Goal: Transaction & Acquisition: Purchase product/service

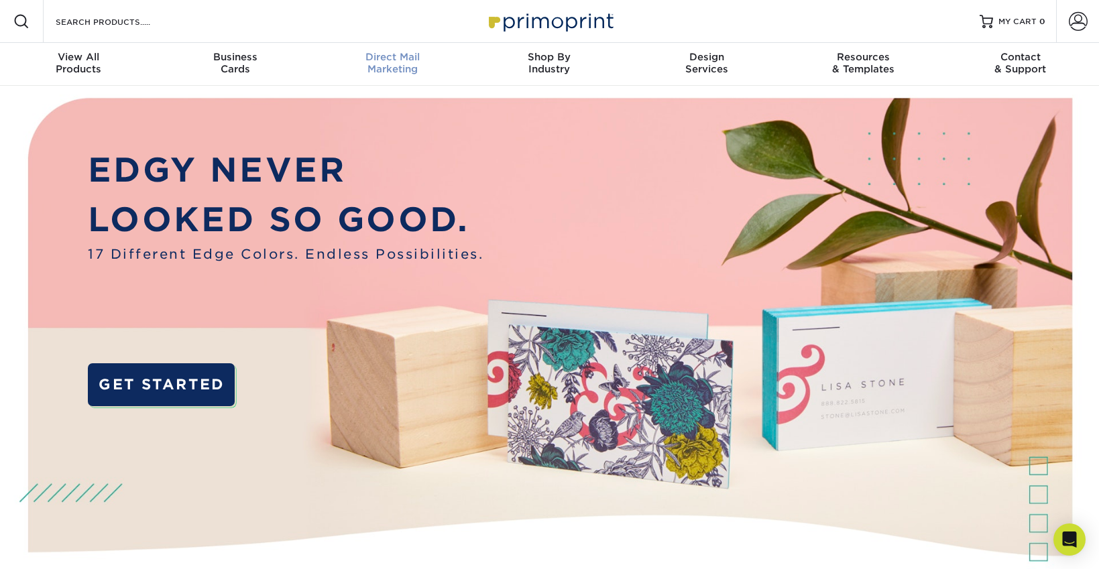
click at [388, 72] on div "Direct Mail Marketing" at bounding box center [392, 63] width 157 height 24
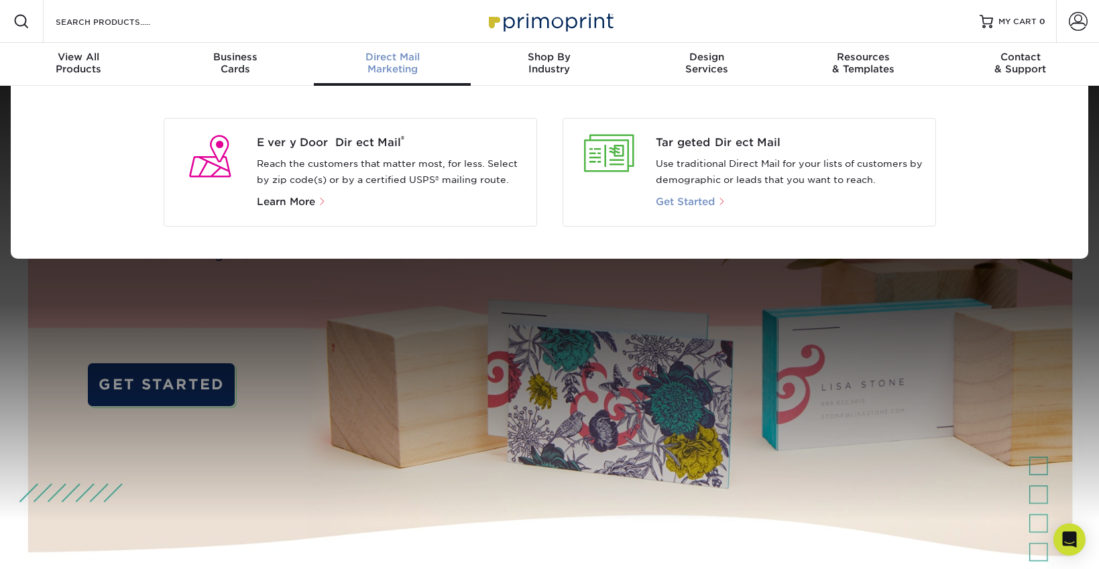
click at [691, 204] on span "Get Started" at bounding box center [685, 202] width 59 height 12
click at [696, 200] on span "Get Started" at bounding box center [685, 202] width 59 height 12
click at [691, 182] on p "Use traditional Direct Mail for your lists of customers by demographic or leads…" at bounding box center [790, 172] width 269 height 32
click at [621, 156] on div at bounding box center [610, 154] width 72 height 38
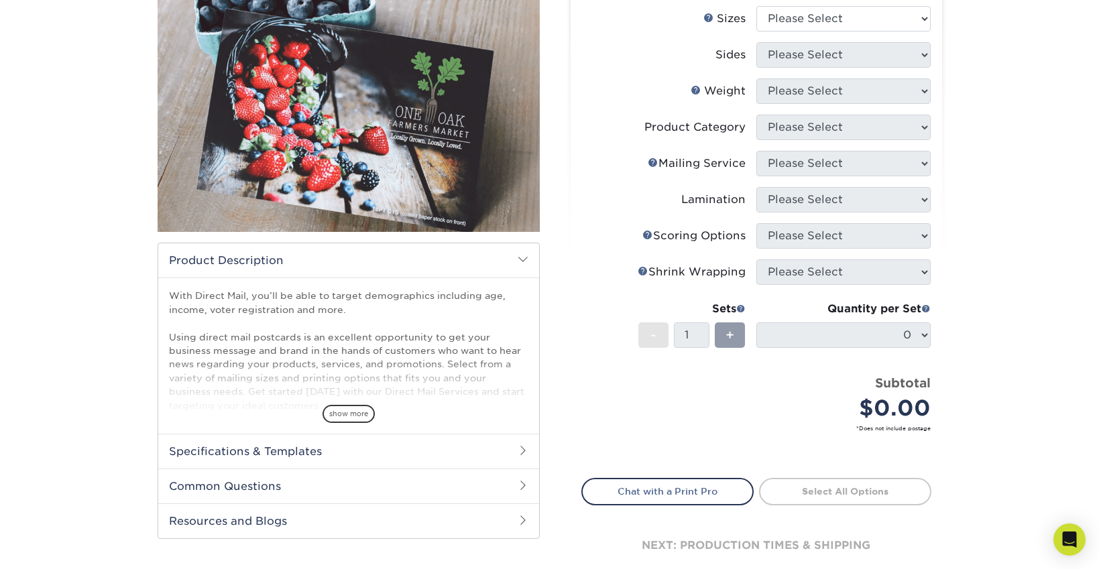
scroll to position [180, 0]
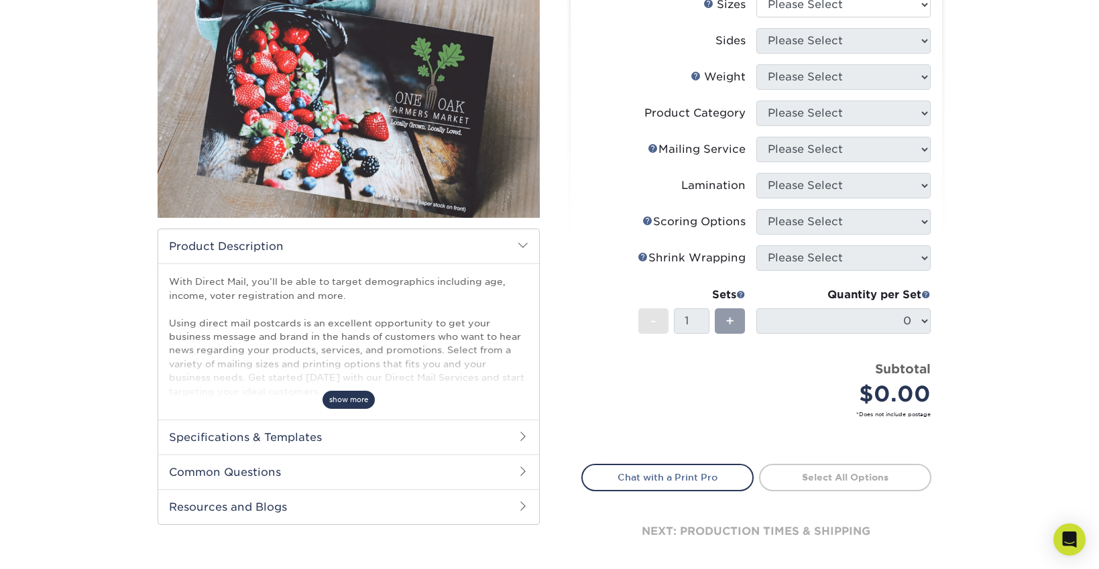
click at [357, 402] on span "show more" at bounding box center [348, 400] width 52 height 18
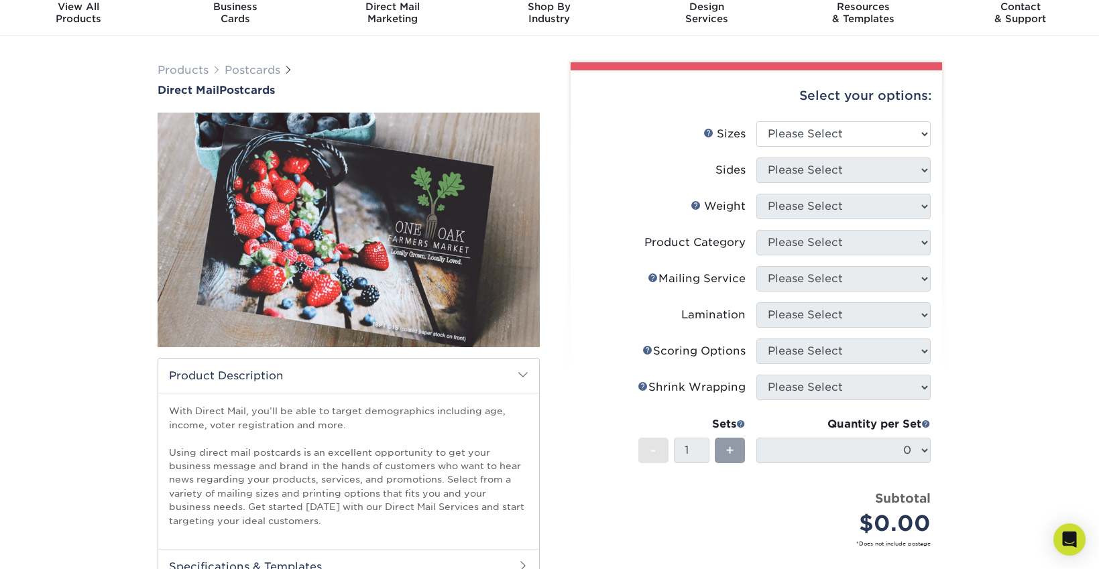
scroll to position [0, 0]
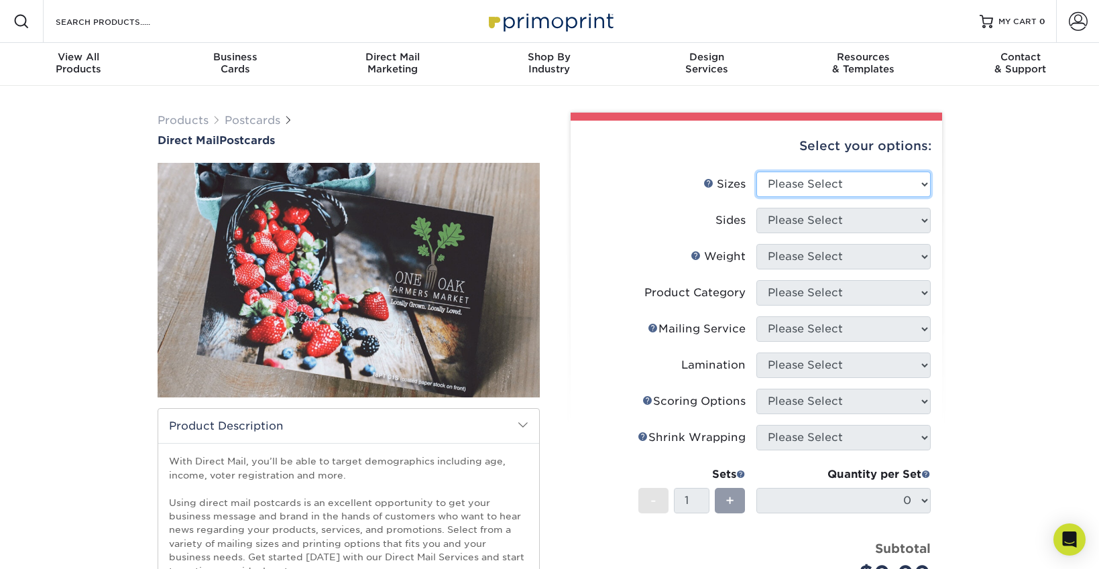
click at [788, 184] on select "Please Select 1.5" x 7" 2" x 4" 2" x 6" 2" x 7" 2" x 8" 2.12" x 5.5" 2.12" x 5.…" at bounding box center [843, 184] width 174 height 25
select select "6.00x8.50"
click at [756, 172] on select "Please Select 1.5" x 7" 2" x 4" 2" x 6" 2" x 7" 2" x 8" 2.12" x 5.5" 2.12" x 5.…" at bounding box center [843, 184] width 174 height 25
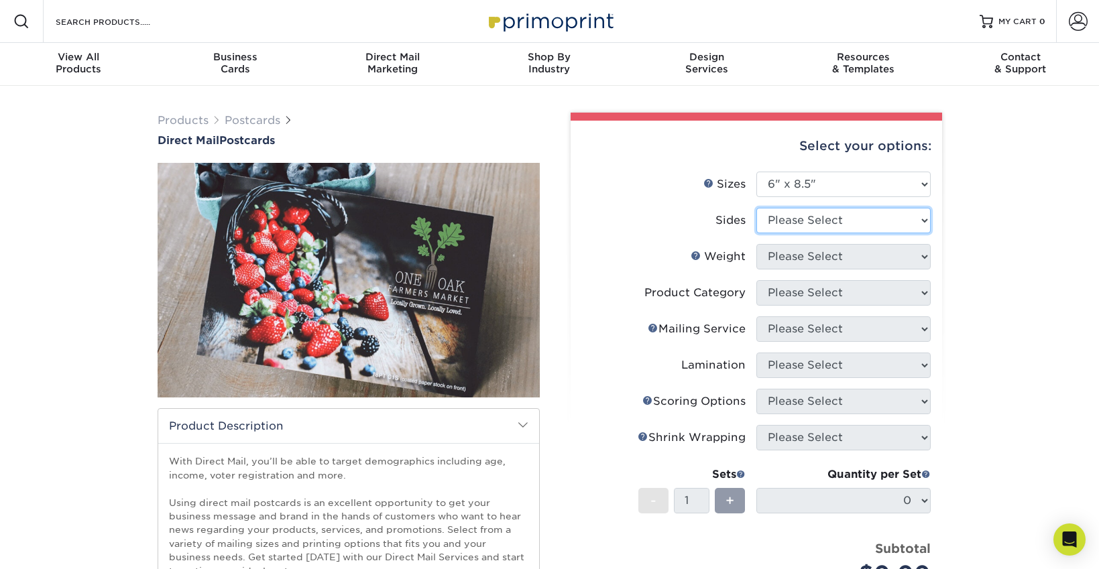
click at [802, 225] on select "Please Select Print Both Sides Print Front Only" at bounding box center [843, 220] width 174 height 25
select select "13abbda7-1d64-4f25-8bb2-c179b224825d"
click at [756, 208] on select "Please Select Print Both Sides Print Front Only" at bounding box center [843, 220] width 174 height 25
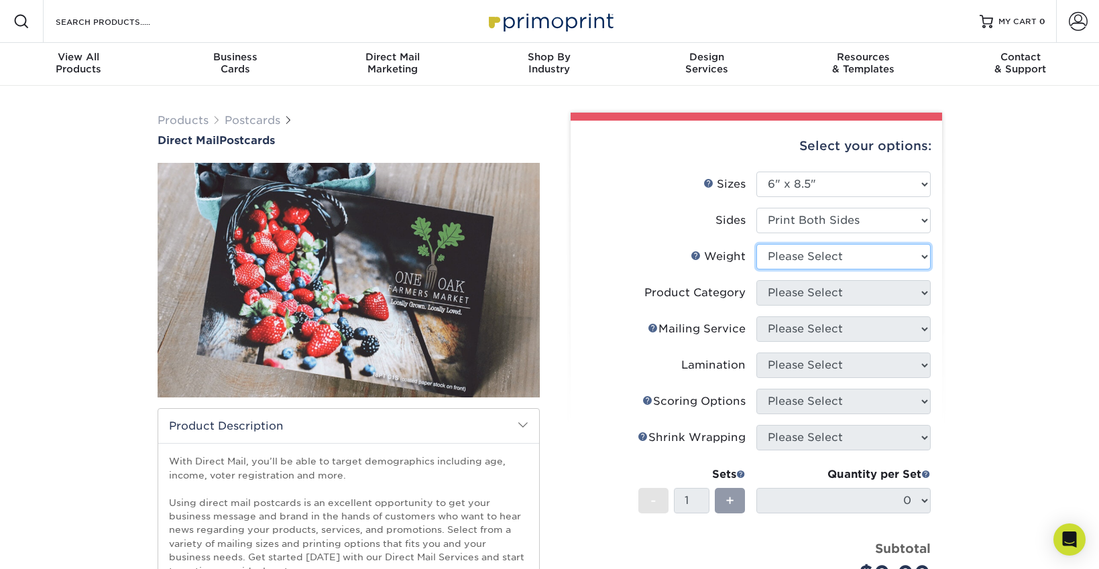
click at [801, 258] on select "Please Select 14PT Uncoated 16PT 14PT" at bounding box center [843, 256] width 174 height 25
select select "16PT"
click at [756, 244] on select "Please Select 14PT Uncoated 16PT 14PT" at bounding box center [843, 256] width 174 height 25
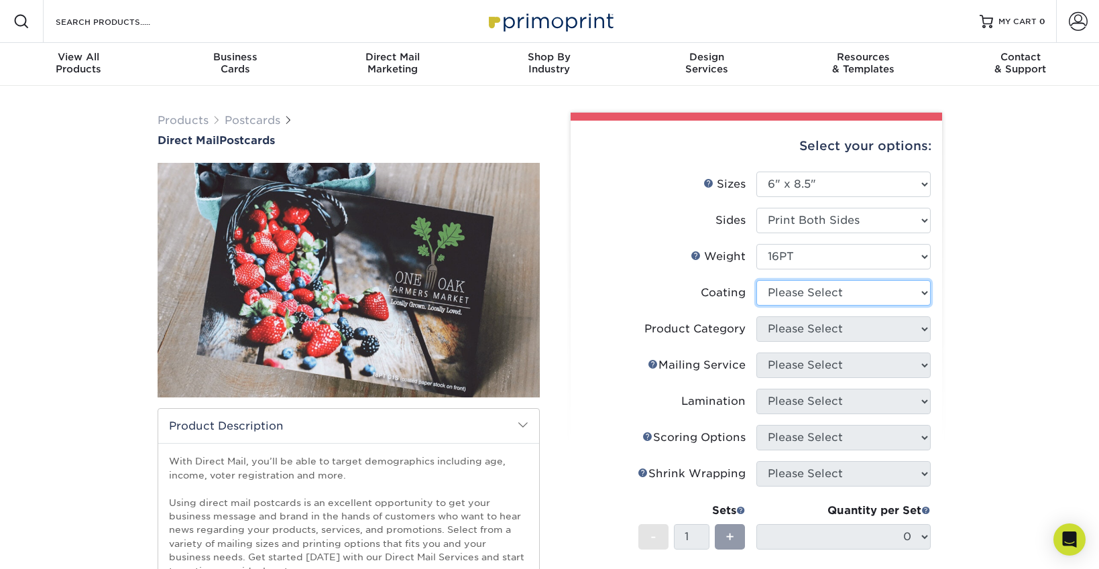
click at [837, 300] on select at bounding box center [843, 292] width 174 height 25
click at [756, 280] on select at bounding box center [843, 292] width 174 height 25
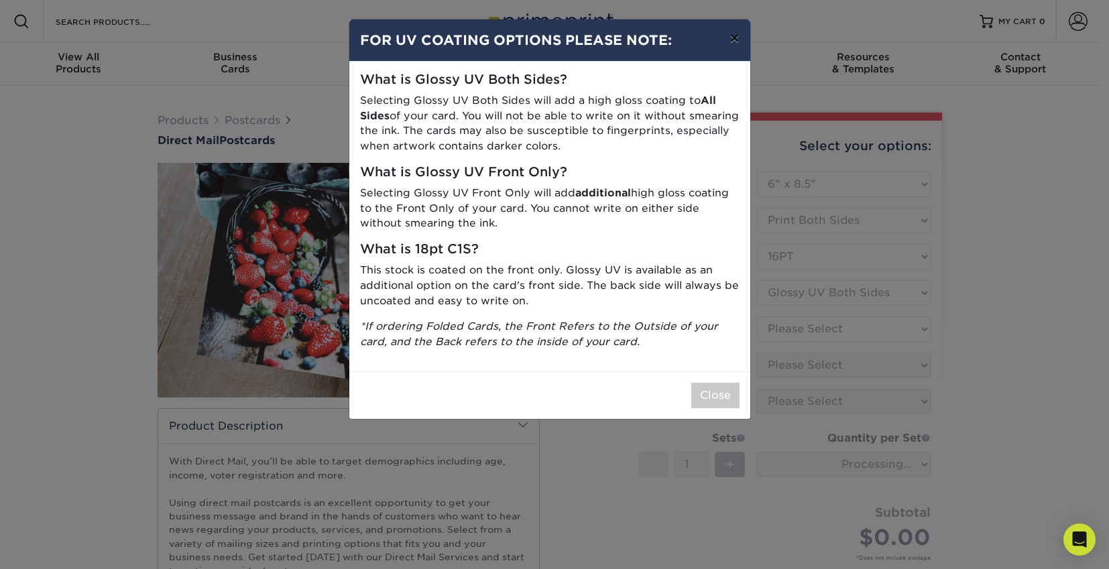
click at [735, 40] on button "×" at bounding box center [734, 38] width 31 height 38
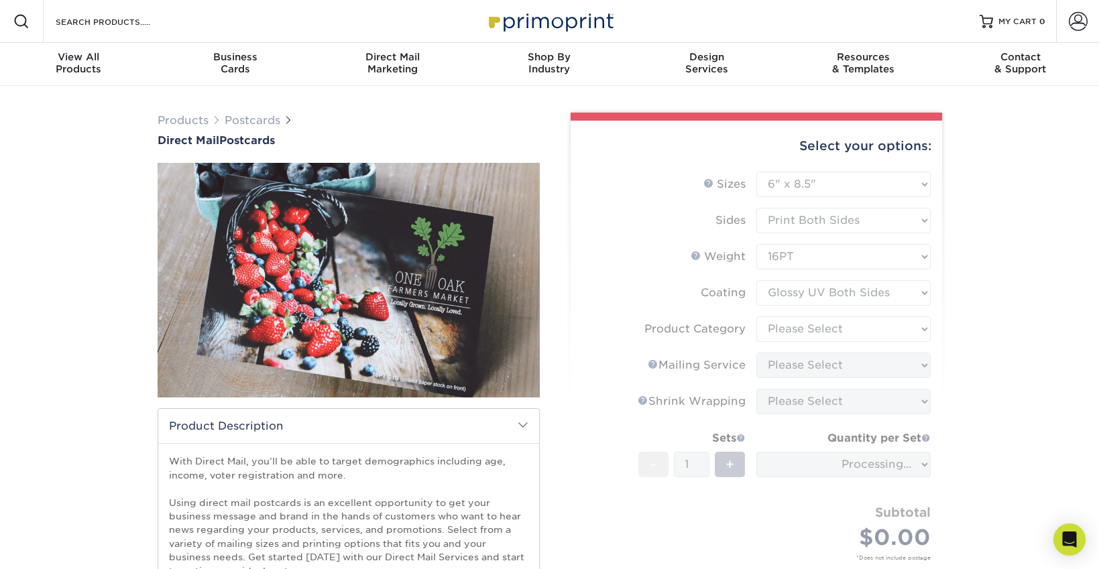
click at [862, 295] on form "Sizes Help Sizes Please Select 1.5" x 7" 2" x 4" 2" x 6" 2" x 7" 2" x 8" 2.12" …" at bounding box center [756, 382] width 350 height 420
click at [886, 291] on form "Sizes Help Sizes Please Select 1.5" x 7" 2" x 4" 2" x 6" 2" x 7" 2" x 8" 2.12" …" at bounding box center [756, 382] width 350 height 420
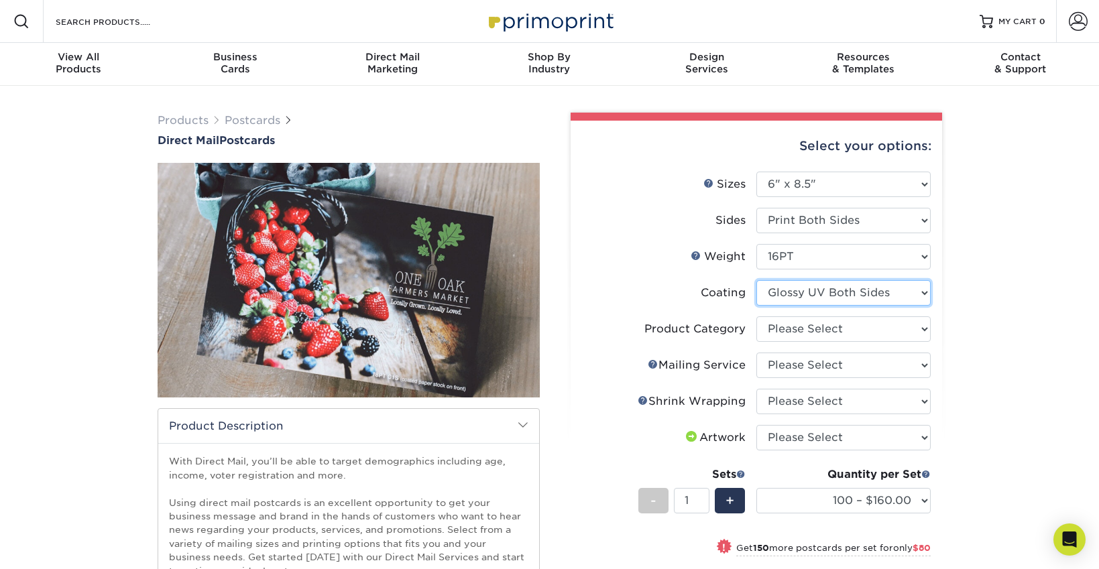
click at [830, 304] on select at bounding box center [843, 292] width 174 height 25
select select "1e8116af-acfc-44b1-83dc-8181aa338834"
click at [756, 280] on select at bounding box center [843, 292] width 174 height 25
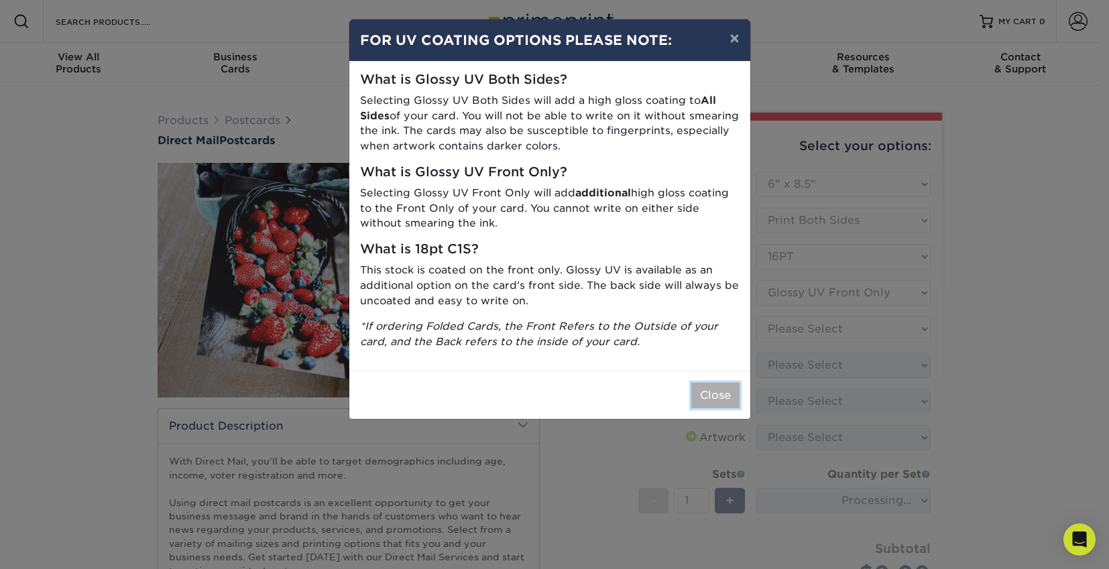
click at [722, 399] on button "Close" at bounding box center [715, 395] width 48 height 25
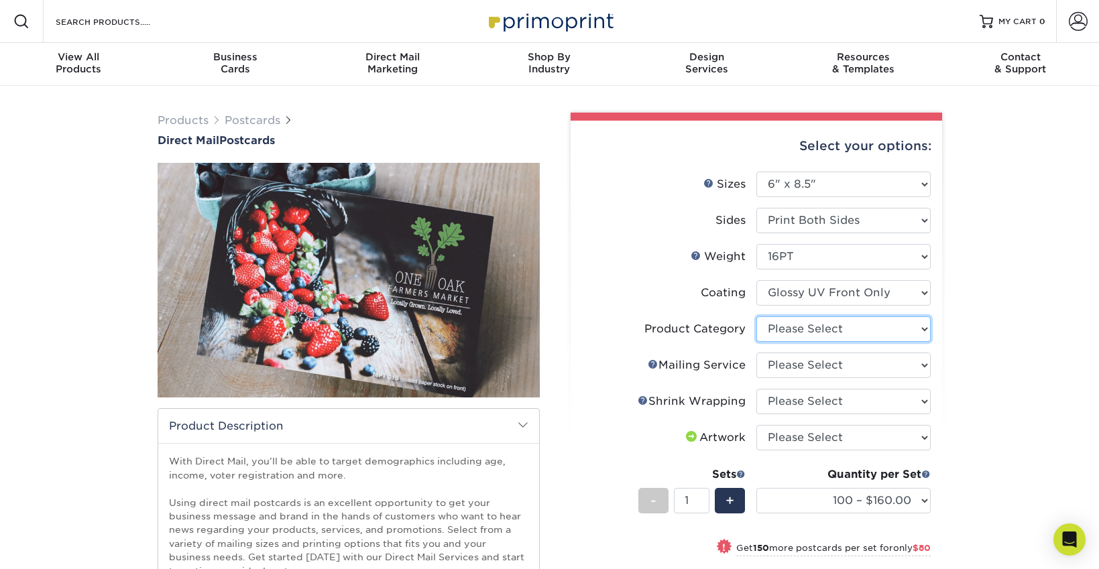
click at [791, 331] on select "Please Select Postcards" at bounding box center [843, 328] width 174 height 25
select select "9b7272e0-d6c8-4c3c-8e97-d3a1bcdab858"
click at [756, 316] on select "Please Select Postcards" at bounding box center [843, 328] width 174 height 25
click at [798, 365] on select "Please Select No Direct Mailing Service No, I will mail/stamp/imprint Direct Ma…" at bounding box center [843, 365] width 174 height 25
select select "3359c49b-ecae-4694-8901-edec09a31a0d"
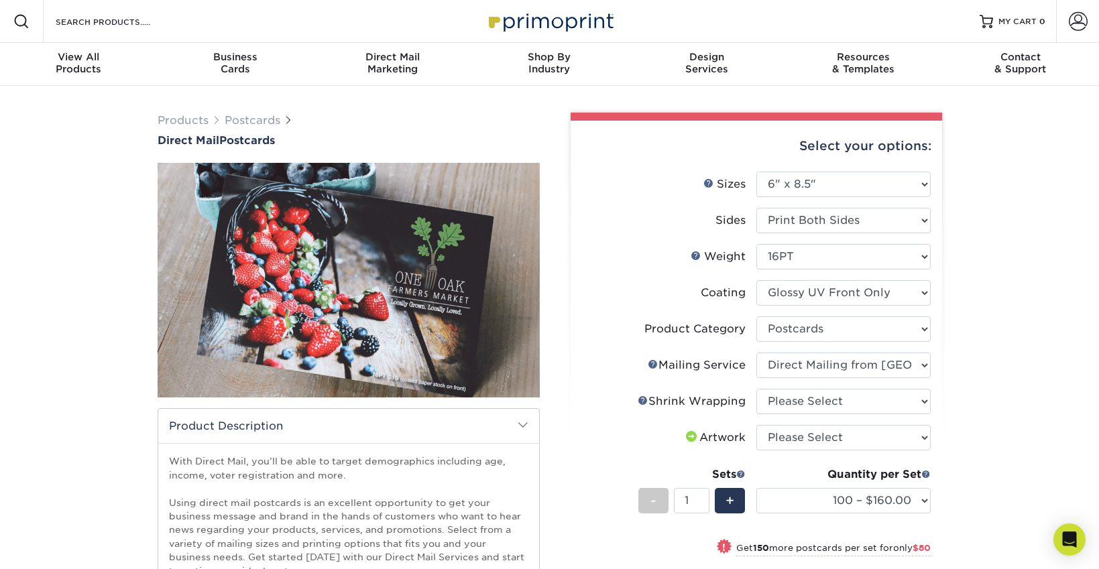
click at [756, 353] on select "Please Select No Direct Mailing Service No, I will mail/stamp/imprint Direct Ma…" at bounding box center [843, 365] width 174 height 25
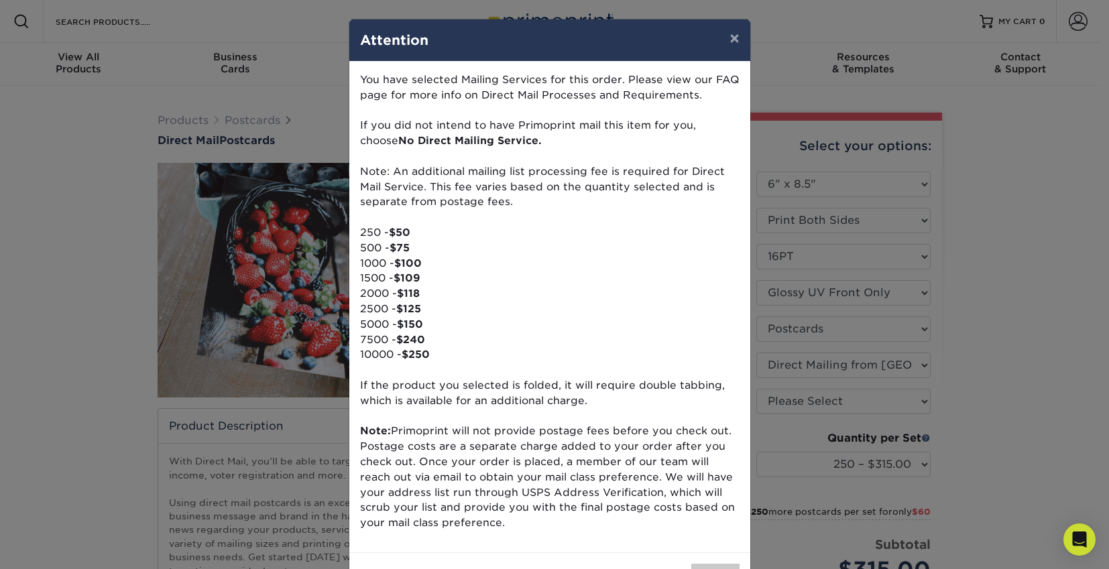
drag, startPoint x: 798, startPoint y: 365, endPoint x: 770, endPoint y: 402, distance: 46.4
click at [770, 402] on div "× Attention You have selected Mailing Services for this order. Please view our …" at bounding box center [554, 284] width 1109 height 569
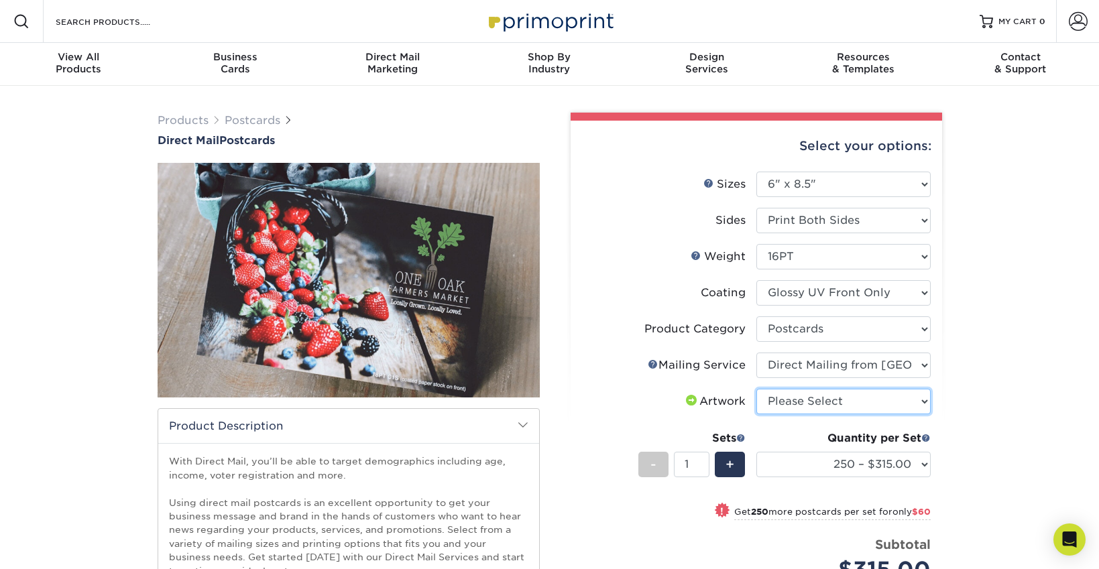
click at [803, 395] on select "Please Select I will upload files I need a design - $150" at bounding box center [843, 401] width 174 height 25
select select "upload"
click at [756, 389] on select "Please Select I will upload files I need a design - $150" at bounding box center [843, 401] width 174 height 25
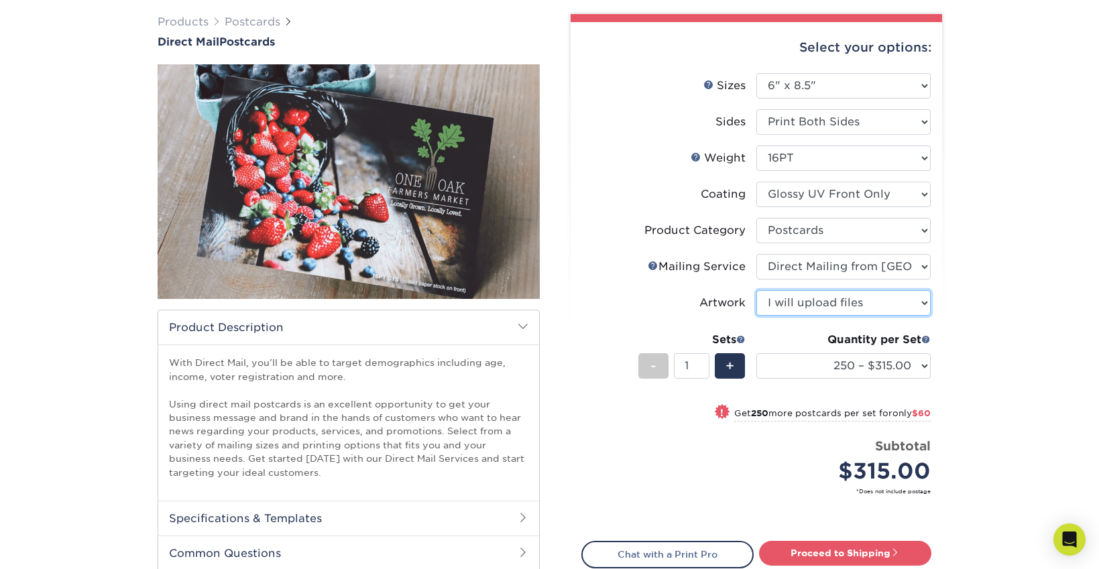
scroll to position [107, 0]
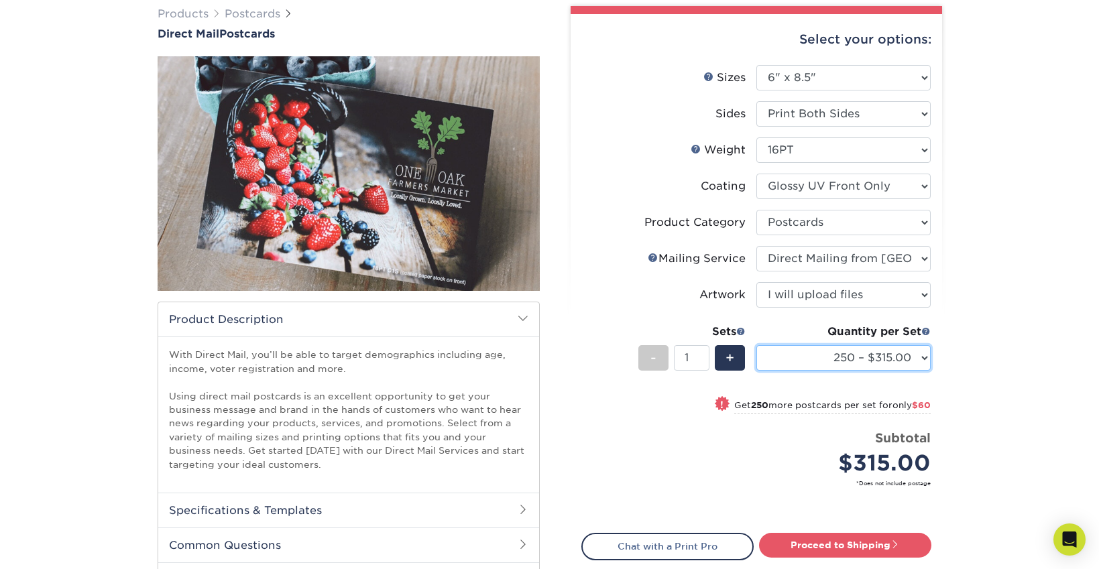
click at [869, 361] on select "250 – $315.00 500 – $375.00 1000 – $486.00 2500 – $716.00 5000 – $1025.00 10000…" at bounding box center [843, 357] width 174 height 25
click at [756, 345] on select "250 – $315.00 500 – $375.00 1000 – $486.00 2500 – $716.00 5000 – $1025.00 10000…" at bounding box center [843, 357] width 174 height 25
click at [916, 357] on select "250 – $315.00 500 – $375.00 1000 – $486.00 2500 – $716.00 5000 – $1025.00 10000…" at bounding box center [843, 357] width 174 height 25
select select "2500 – $716.00"
click at [756, 345] on select "250 – $315.00 500 – $375.00 1000 – $486.00 2500 – $716.00 5000 – $1025.00 10000…" at bounding box center [843, 357] width 174 height 25
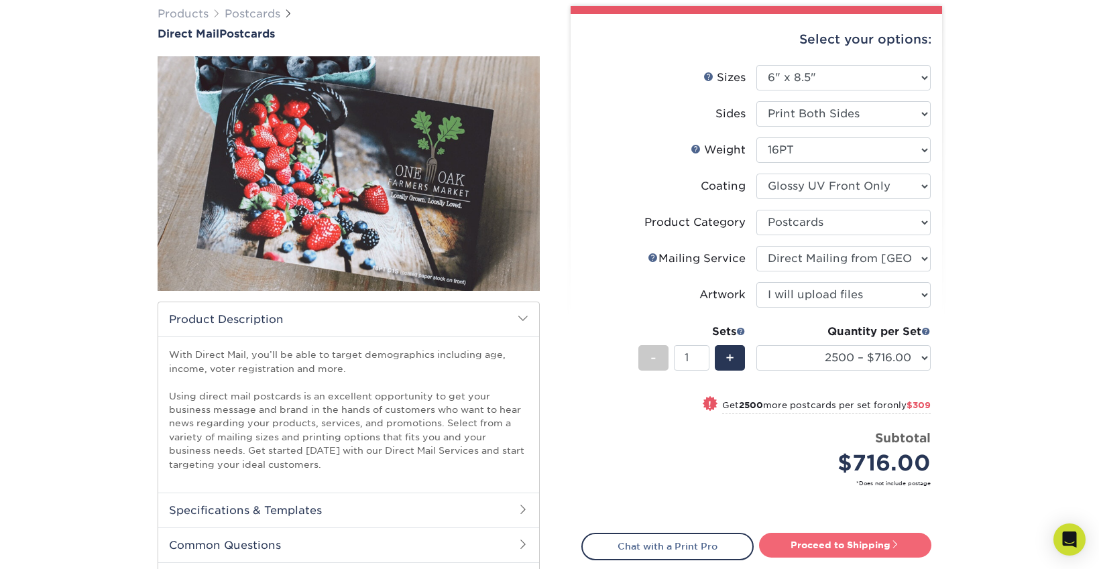
click at [858, 541] on link "Proceed to Shipping" at bounding box center [845, 545] width 172 height 24
type input "Set 1"
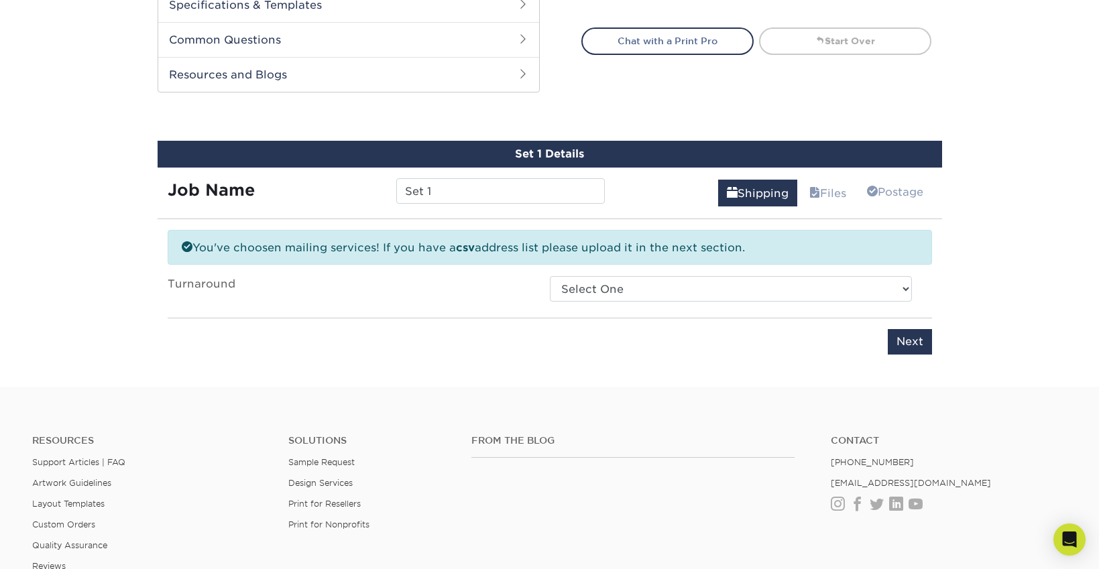
scroll to position [676, 0]
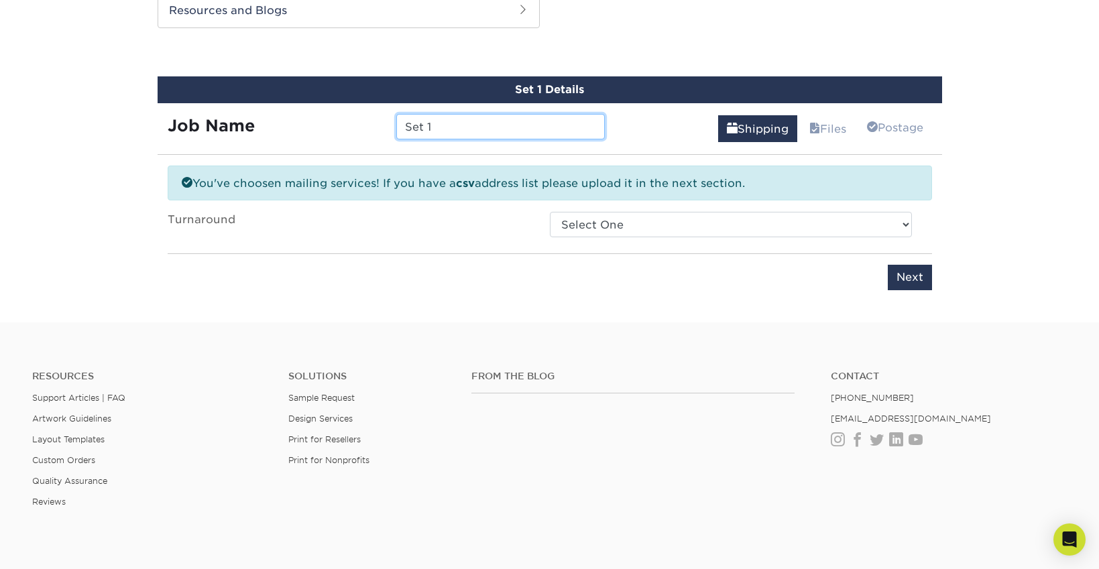
click at [447, 135] on input "Set 1" at bounding box center [500, 126] width 209 height 25
type input "Black Friday - ST Sale"
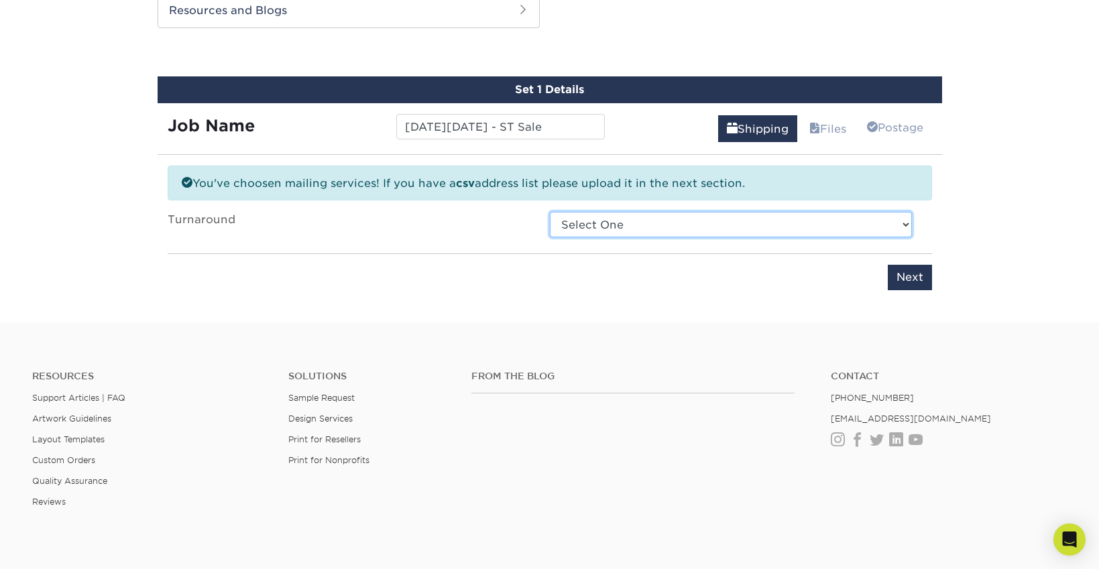
click at [678, 235] on select "Select One 2-4 Business Days 2 Day Next Business Day" at bounding box center [731, 224] width 362 height 25
select select "f310cc8c-a37e-4524-8730-2fcf6036fd9c"
click at [550, 212] on select "Select One 2-4 Business Days 2 Day Next Business Day" at bounding box center [731, 224] width 362 height 25
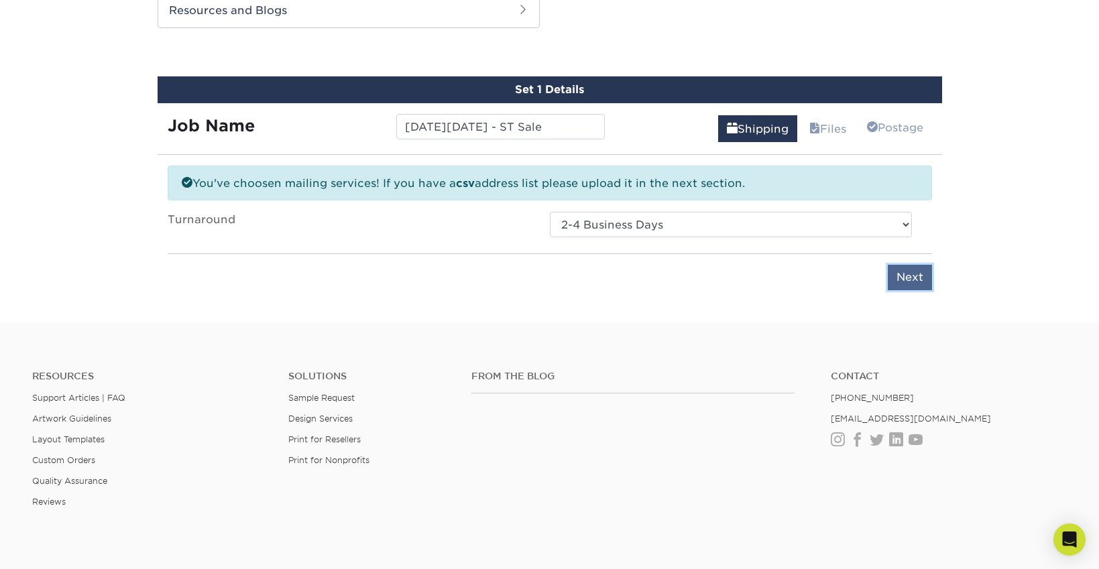
click at [894, 285] on input "Next" at bounding box center [910, 277] width 44 height 25
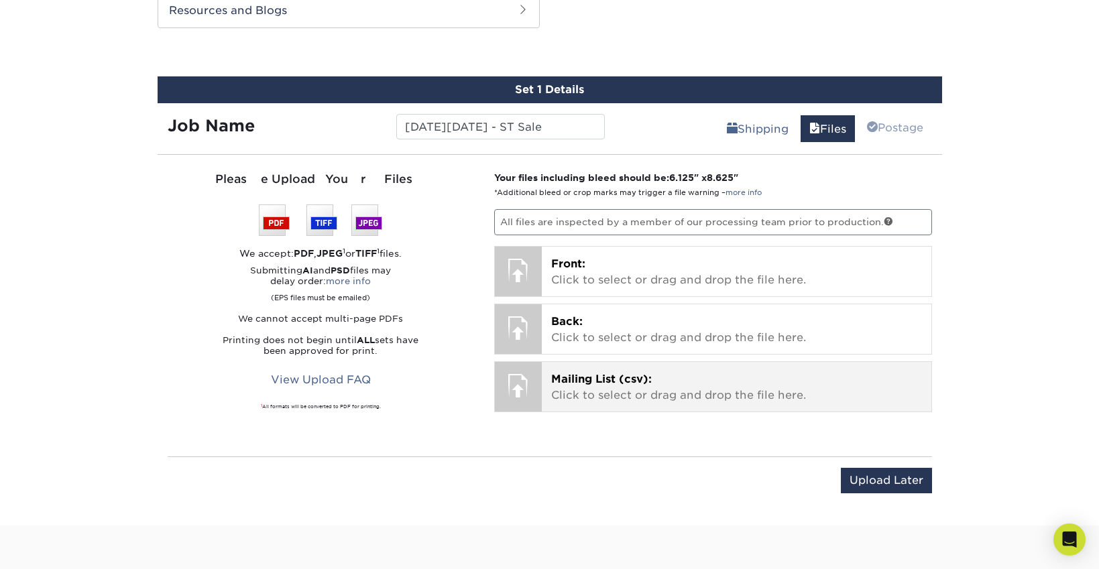
click at [706, 396] on p "Mailing List (csv): Click to select or drag and drop the file here." at bounding box center [736, 387] width 371 height 32
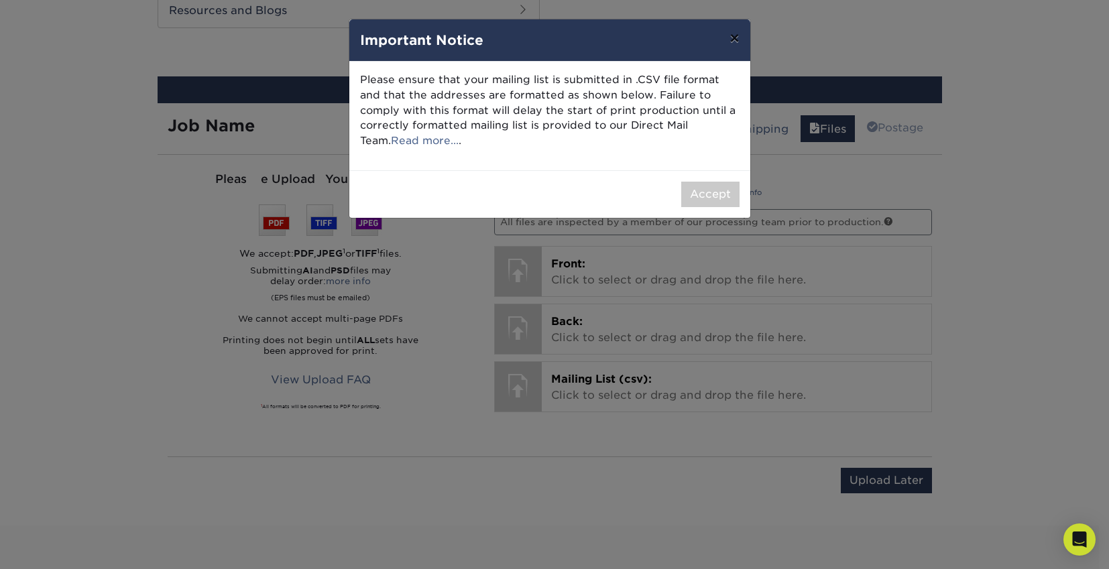
click at [742, 40] on button "×" at bounding box center [734, 38] width 31 height 38
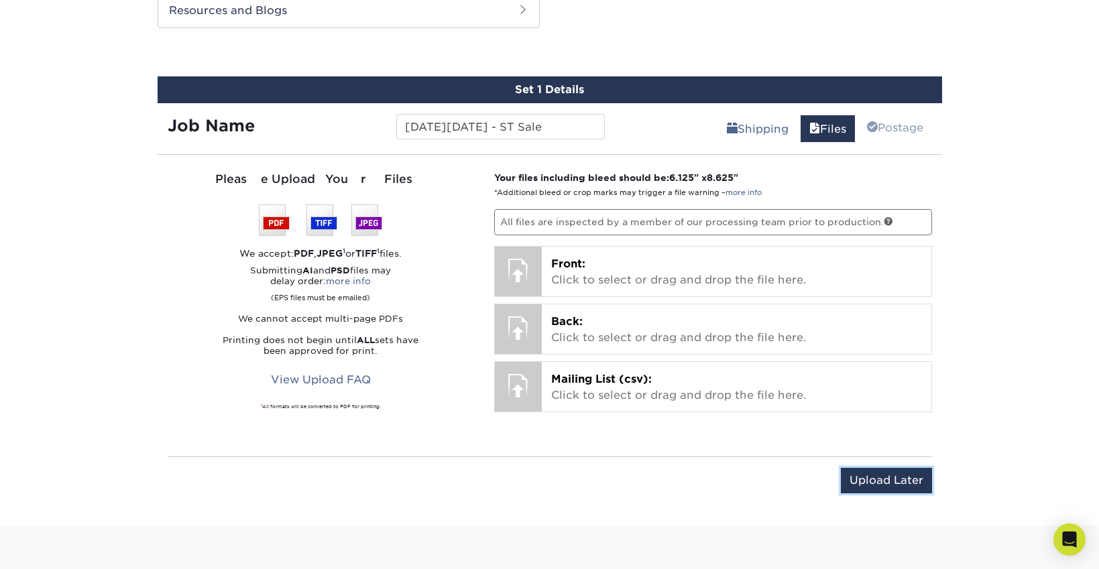
click at [860, 483] on input "Upload Later" at bounding box center [886, 480] width 91 height 25
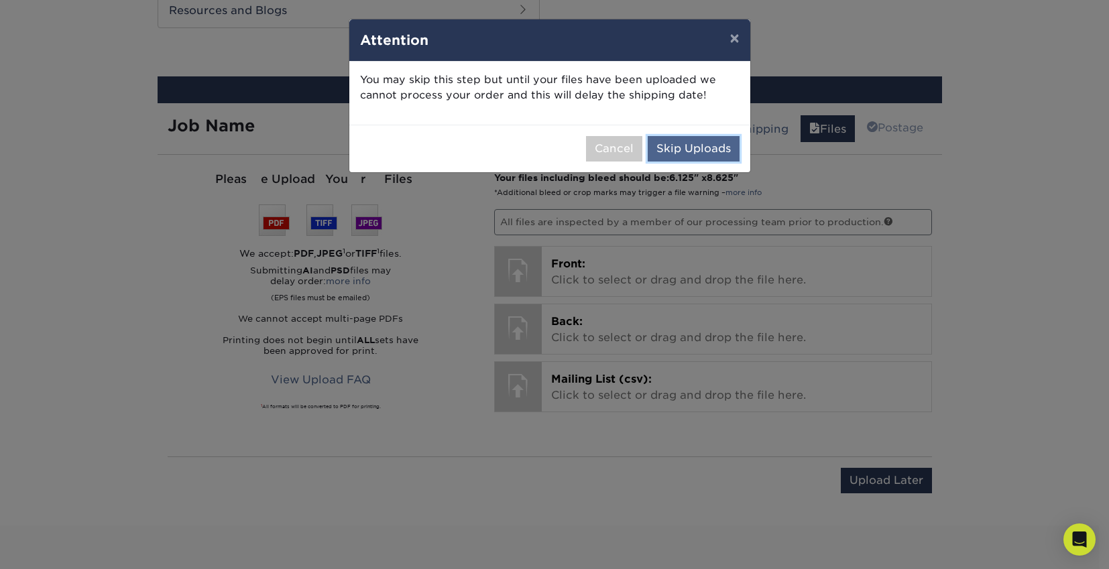
click at [681, 146] on button "Skip Uploads" at bounding box center [694, 148] width 92 height 25
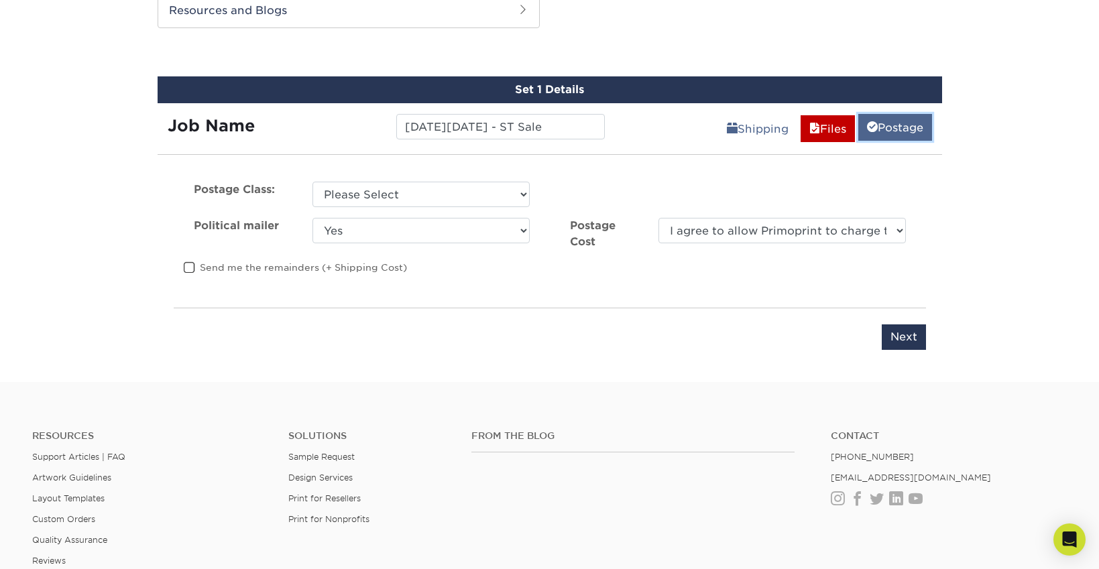
click at [877, 127] on link "Postage" at bounding box center [895, 127] width 74 height 27
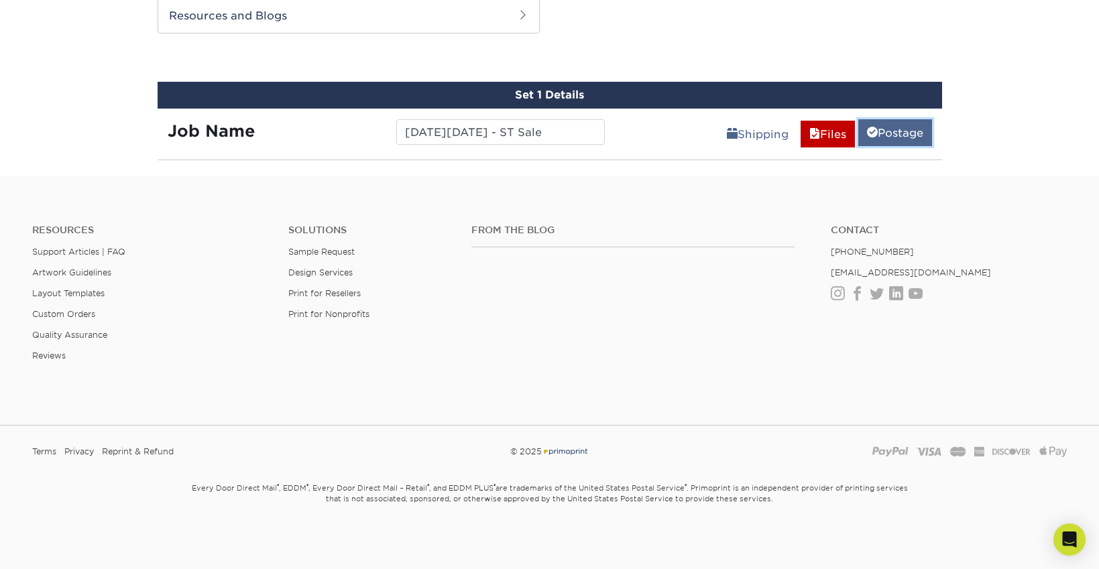
click at [877, 127] on link "Postage" at bounding box center [895, 132] width 74 height 27
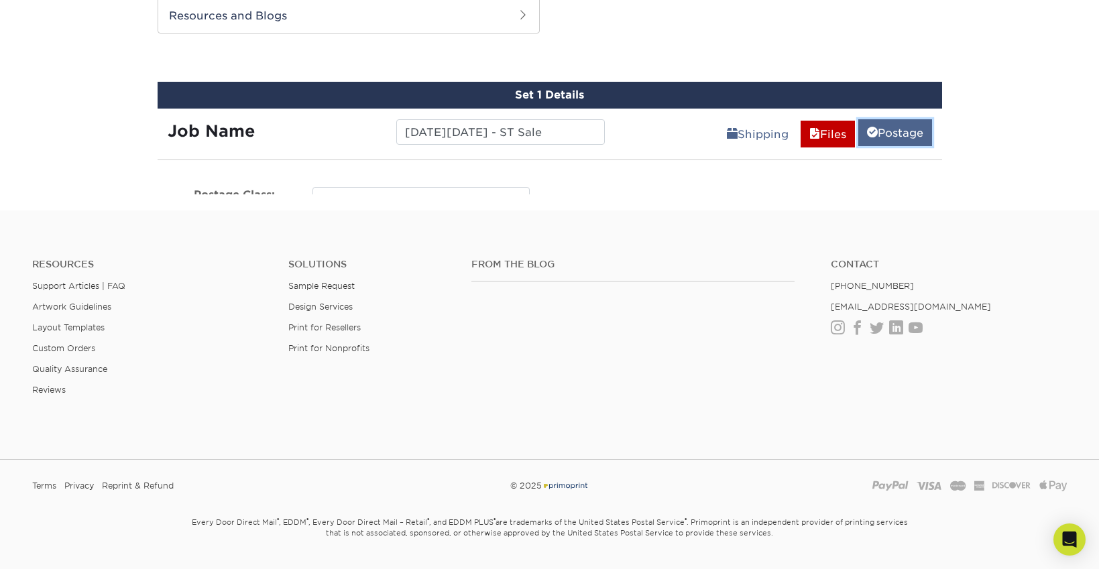
scroll to position [676, 0]
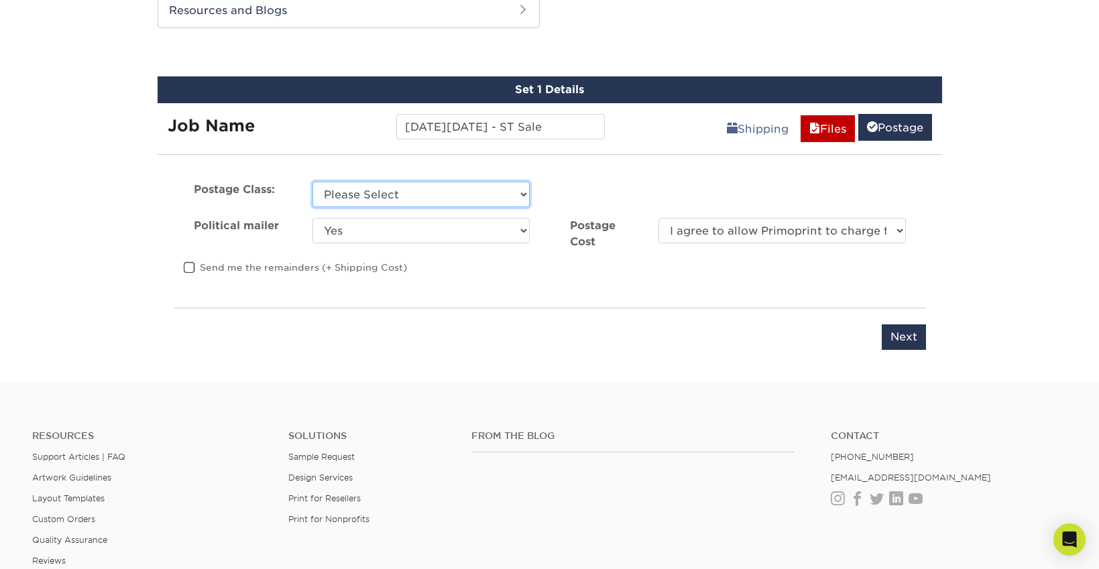
click at [410, 204] on select "Please Select First Class Standard Class Non Profit" at bounding box center [420, 194] width 217 height 25
select select "standard"
click at [312, 182] on select "Please Select First Class Standard Class Non Profit" at bounding box center [420, 194] width 217 height 25
click at [404, 233] on select "Yes No" at bounding box center [420, 230] width 217 height 25
select select "0"
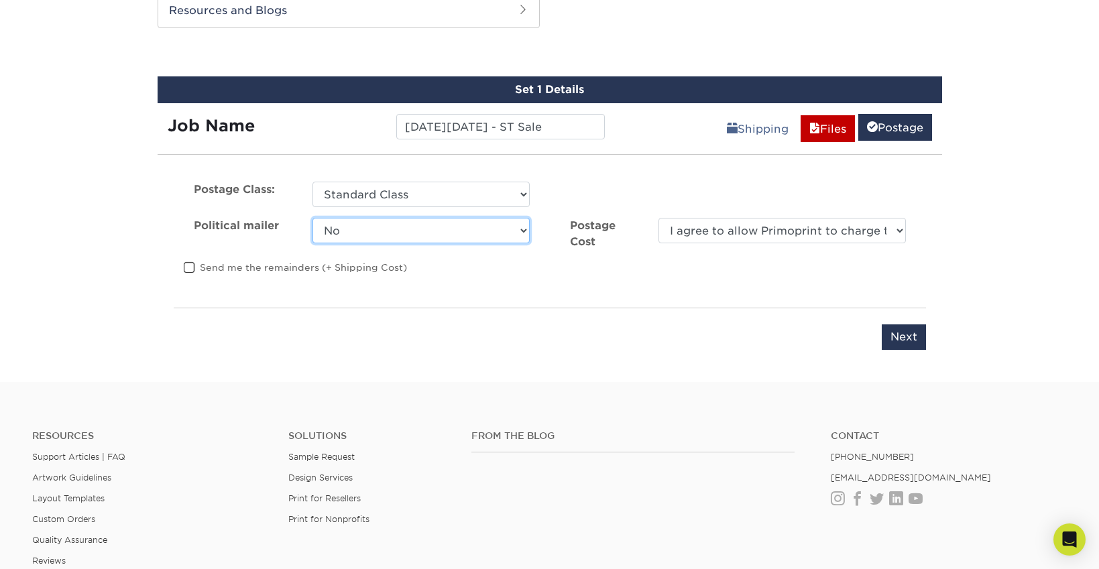
click at [312, 218] on select "Yes No" at bounding box center [420, 230] width 217 height 25
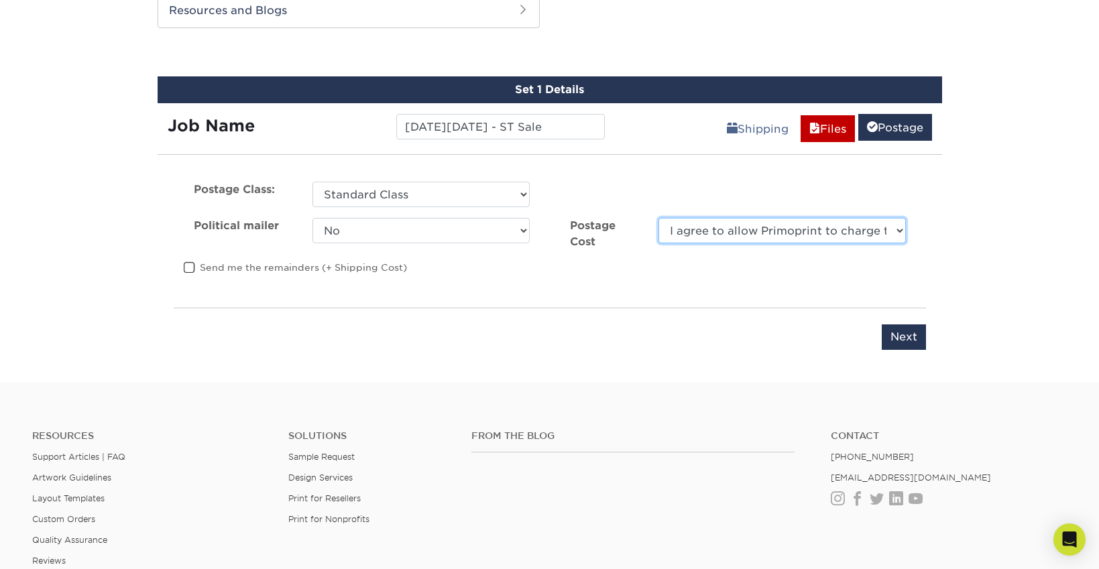
click at [688, 236] on select "I agree to allow Primoprint to charge the card on file for the final postage co…" at bounding box center [781, 230] width 247 height 25
click at [658, 218] on select "I agree to allow Primoprint to charge the card on file for the final postage co…" at bounding box center [781, 230] width 247 height 25
click at [904, 344] on input "Next" at bounding box center [904, 336] width 44 height 25
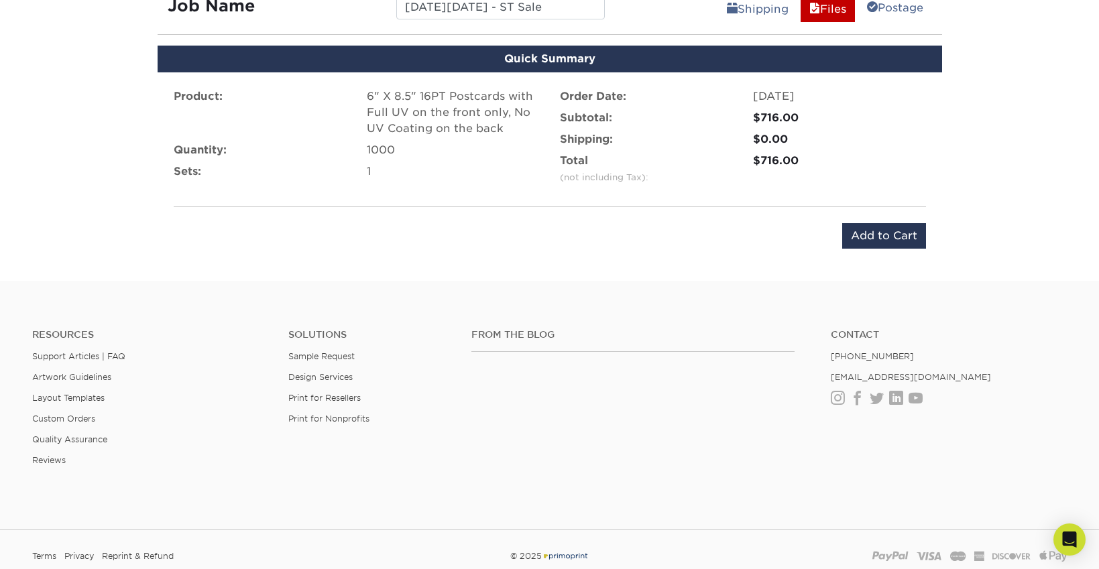
scroll to position [784, 0]
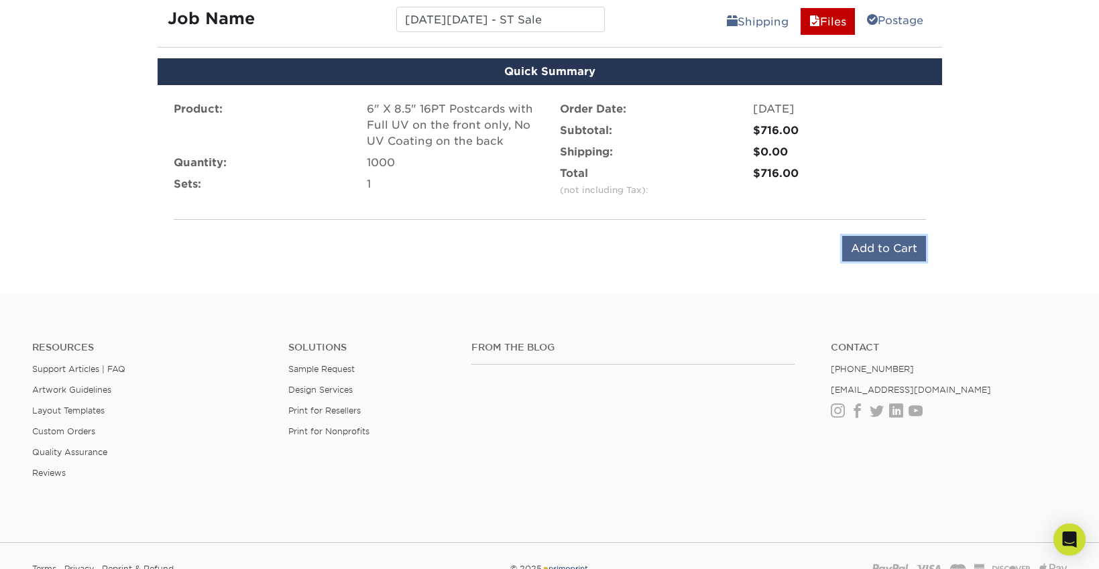
click at [868, 252] on input "Add to Cart" at bounding box center [884, 248] width 84 height 25
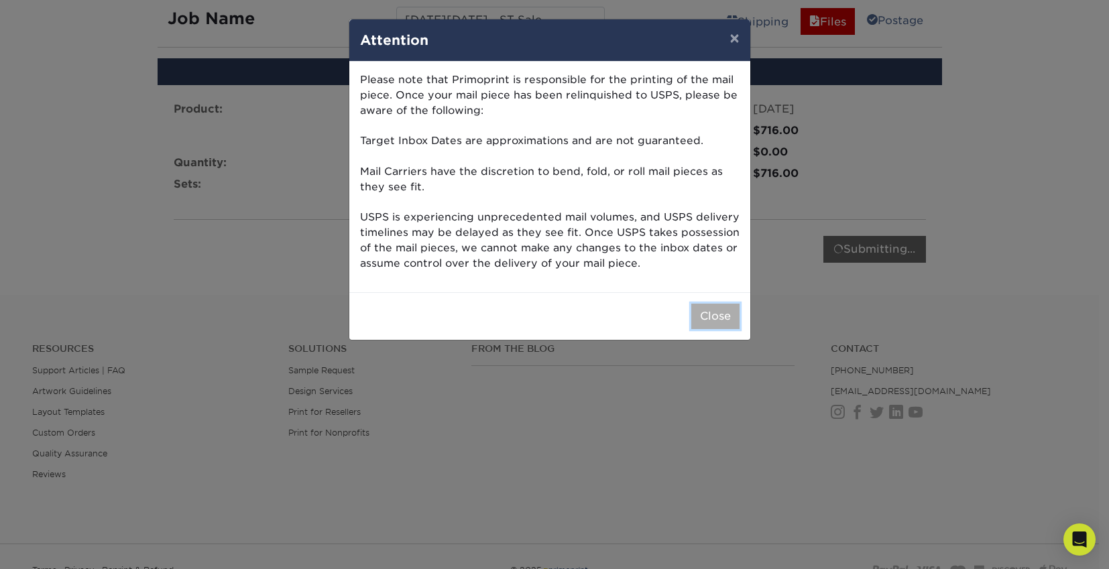
click at [707, 316] on button "Close" at bounding box center [715, 316] width 48 height 25
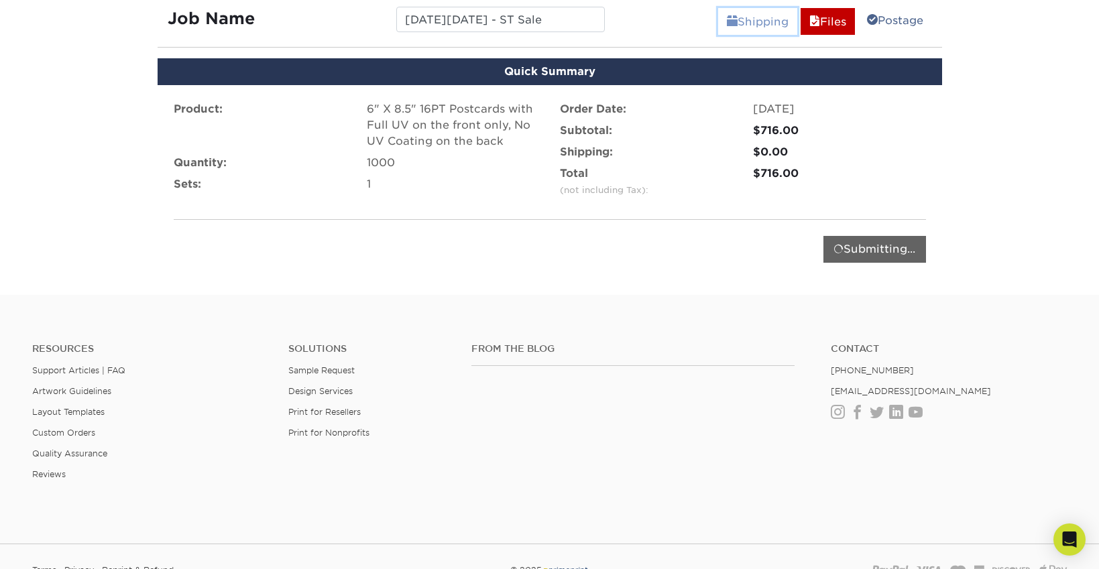
click at [760, 34] on link "Shipping" at bounding box center [757, 21] width 79 height 27
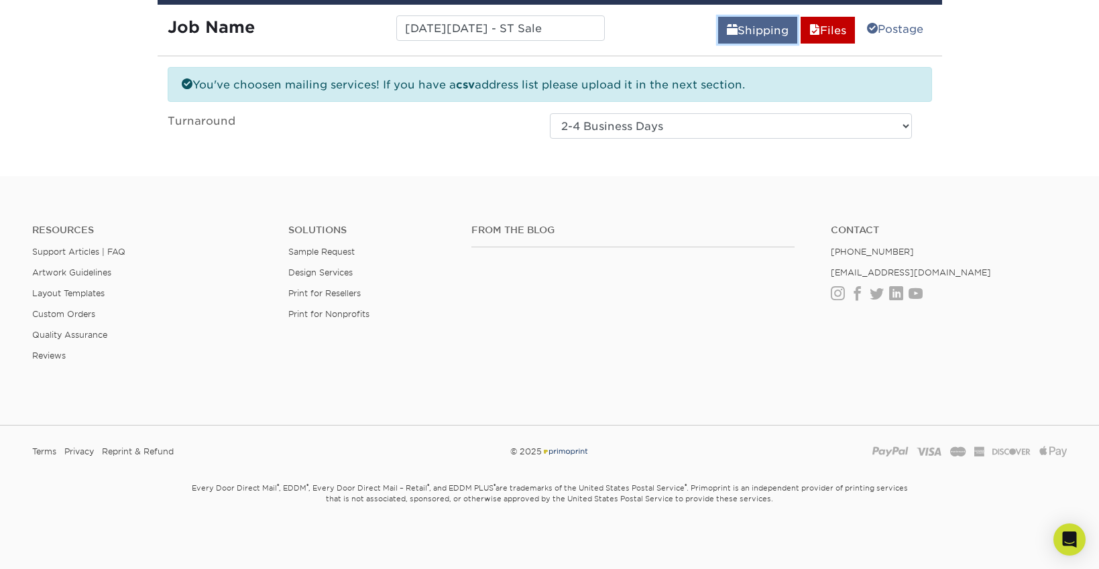
scroll to position [775, 0]
click at [809, 34] on span at bounding box center [814, 30] width 11 height 13
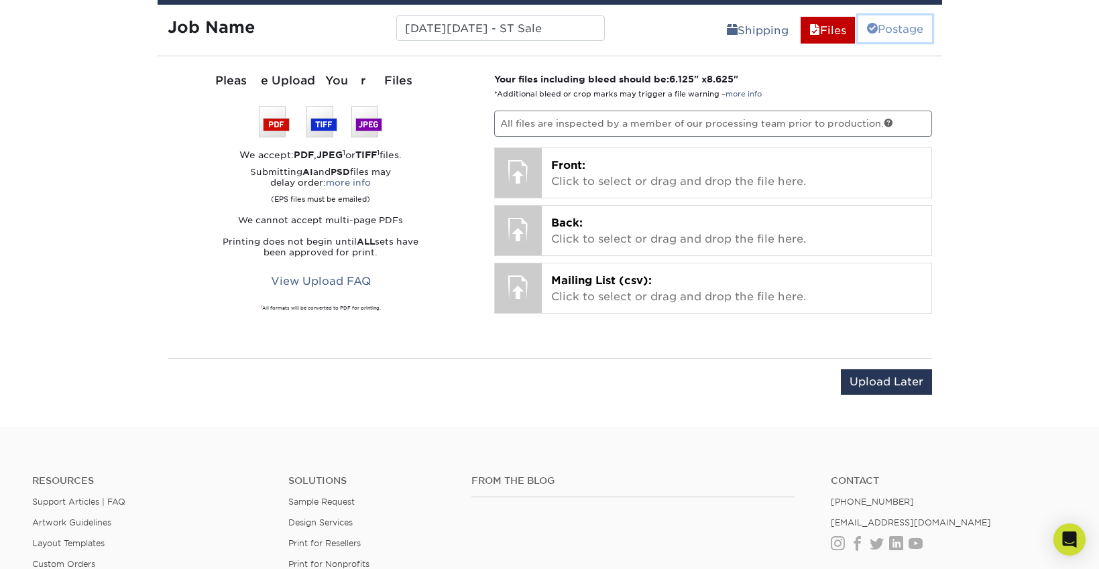
click at [898, 34] on link "Postage" at bounding box center [895, 28] width 74 height 27
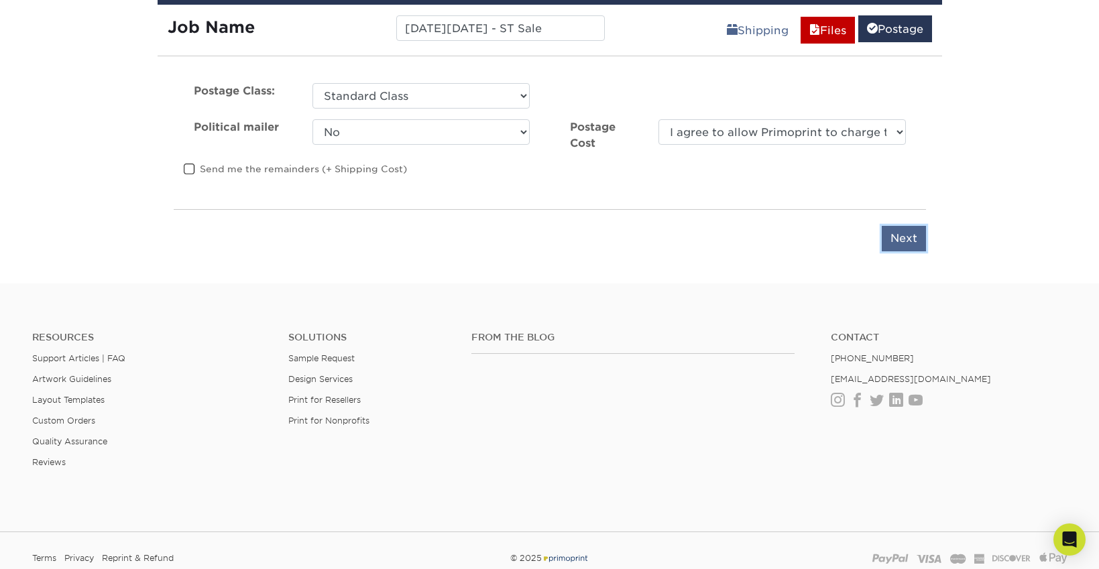
click at [893, 235] on input "Next" at bounding box center [904, 238] width 44 height 25
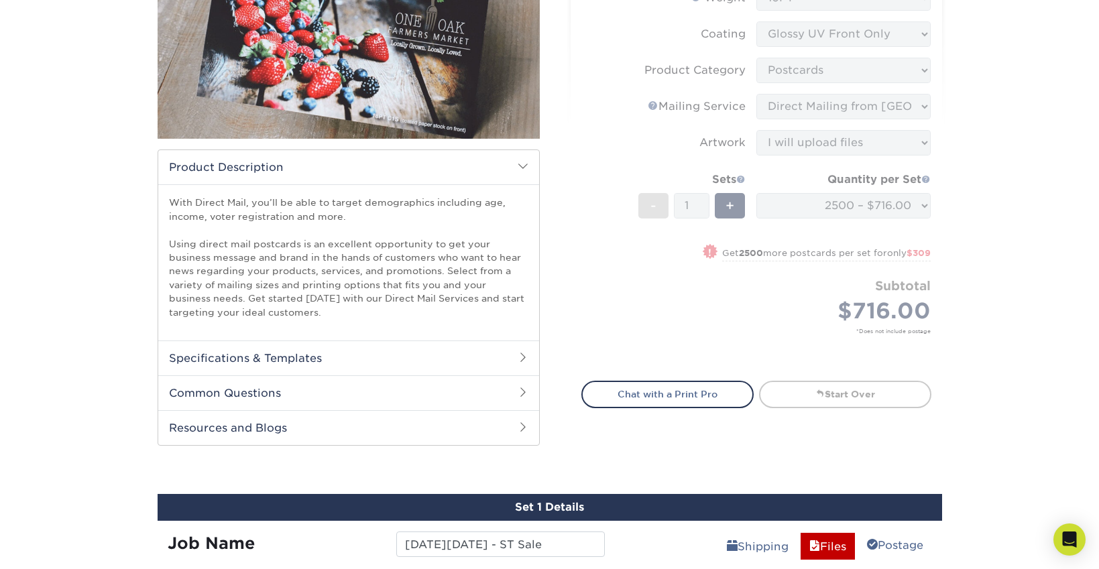
scroll to position [312, 0]
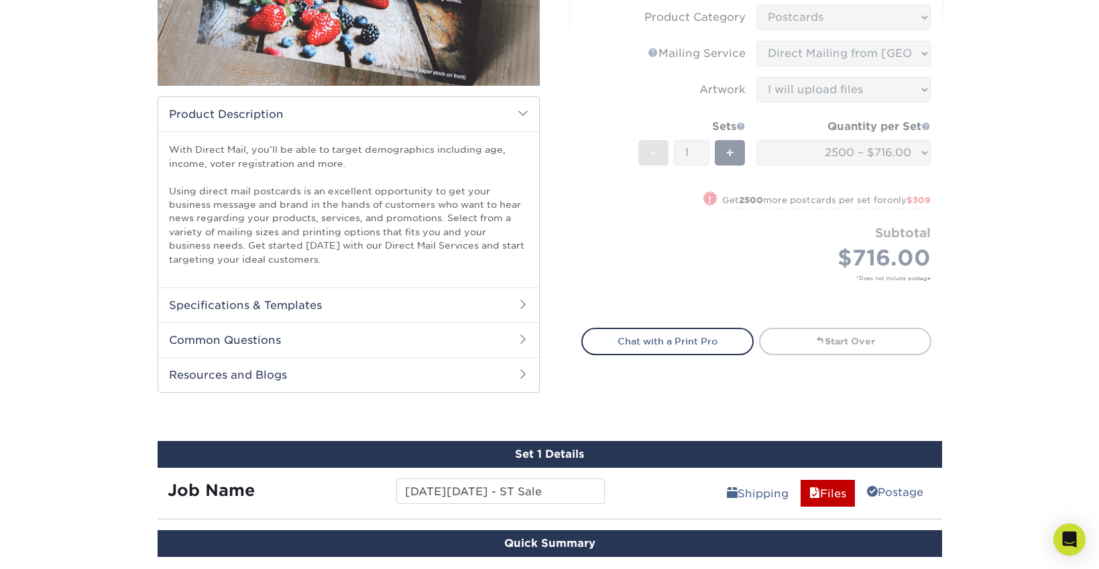
click at [807, 129] on form "Sizes Help Sizes Please Select 1.5" x 7" 2" x 4" 2" x 6" 2" x 7" 2" x 8" 2.12" …" at bounding box center [756, 86] width 350 height 453
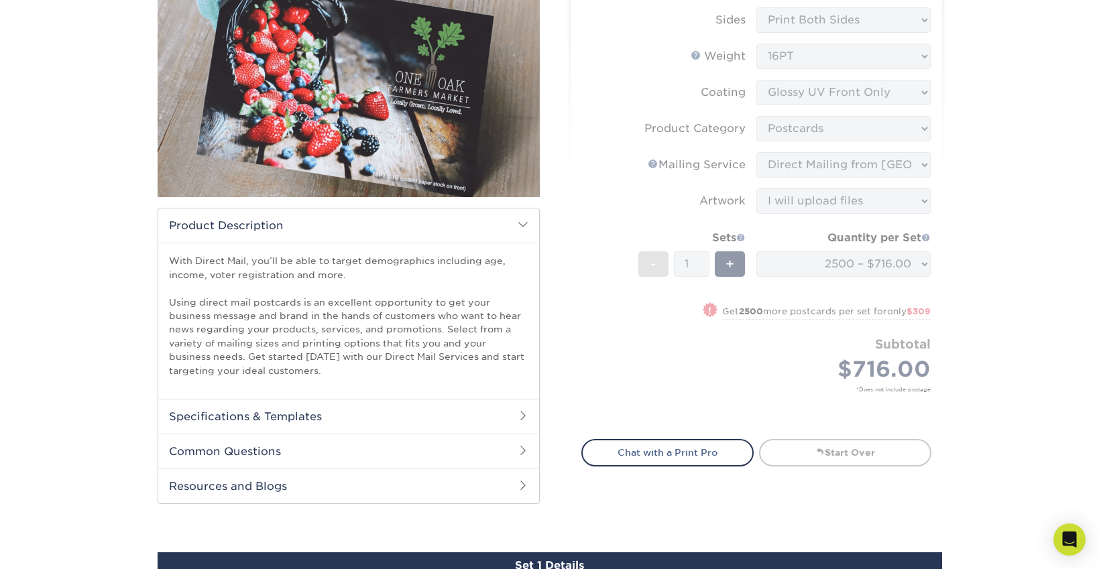
scroll to position [0, 0]
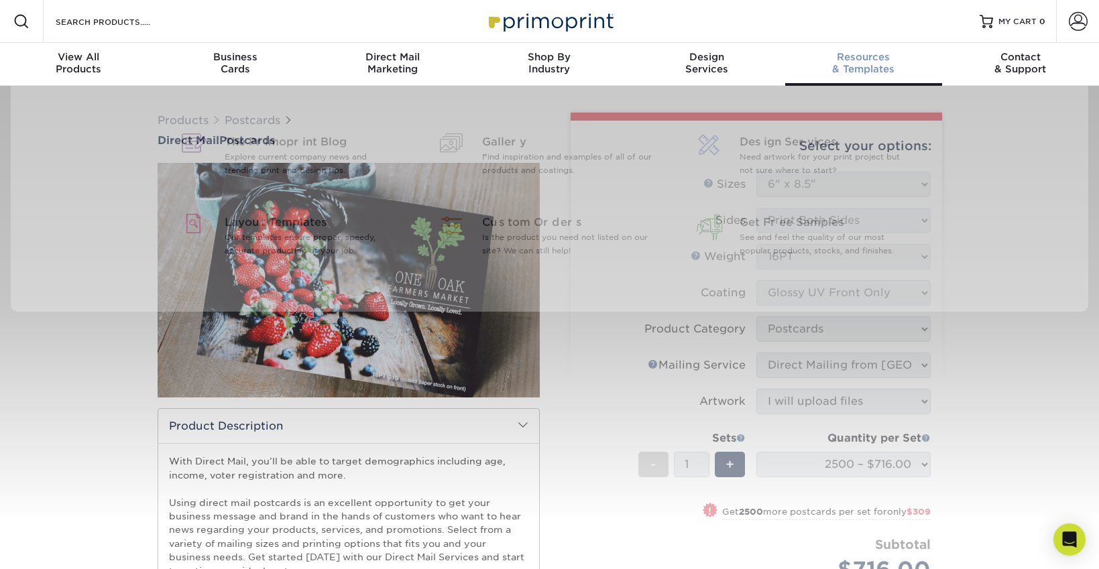
click at [872, 73] on div "Resources & Templates" at bounding box center [863, 63] width 157 height 24
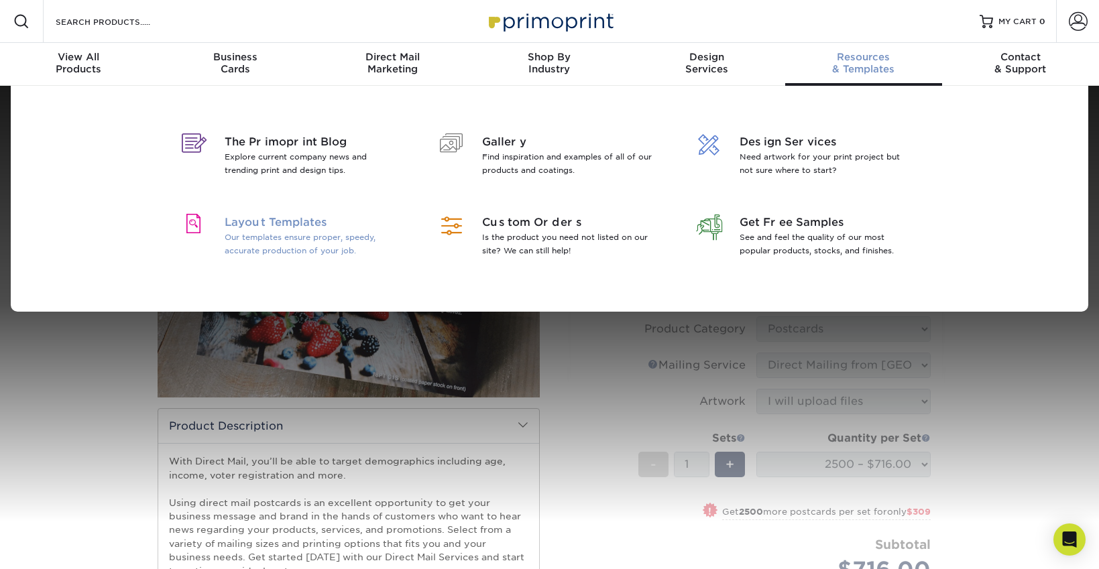
click at [254, 244] on p "Our templates ensure proper, speedy, accurate production of your job." at bounding box center [312, 244] width 174 height 27
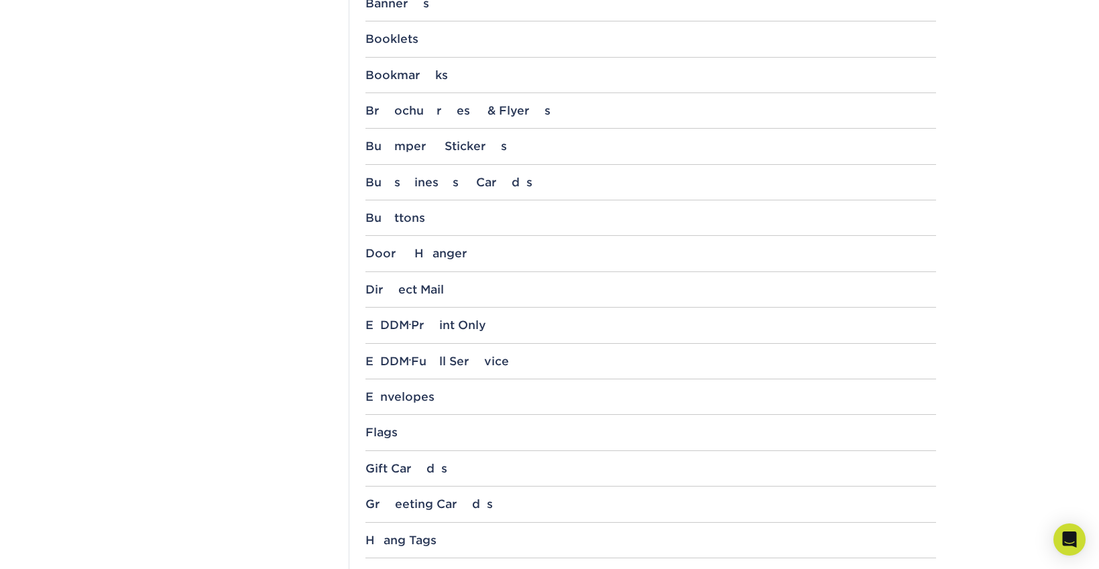
scroll to position [657, 0]
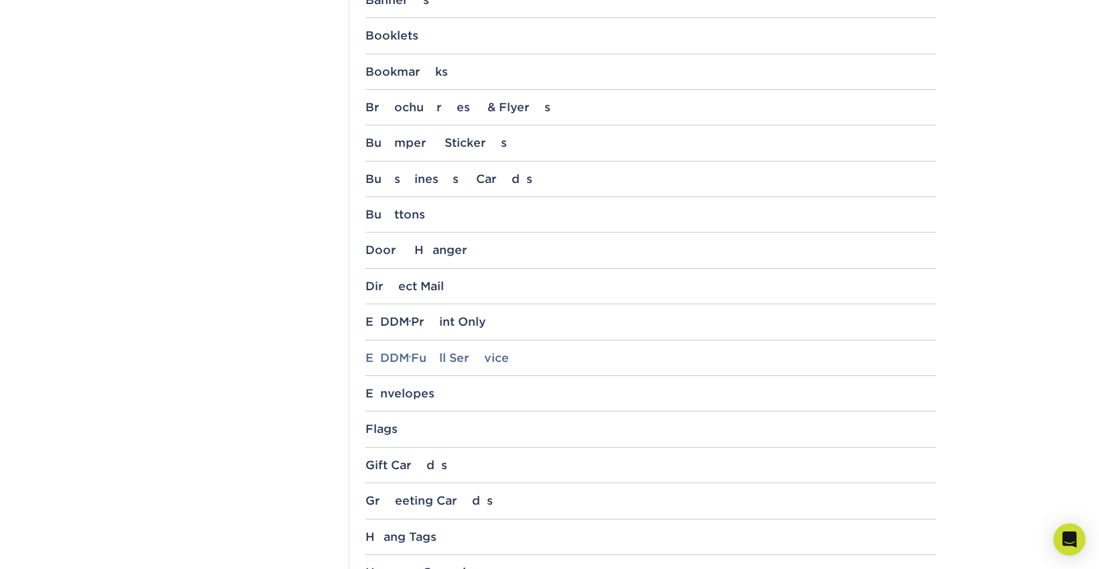
click at [411, 355] on div "EDDM ® Full Service" at bounding box center [650, 357] width 571 height 13
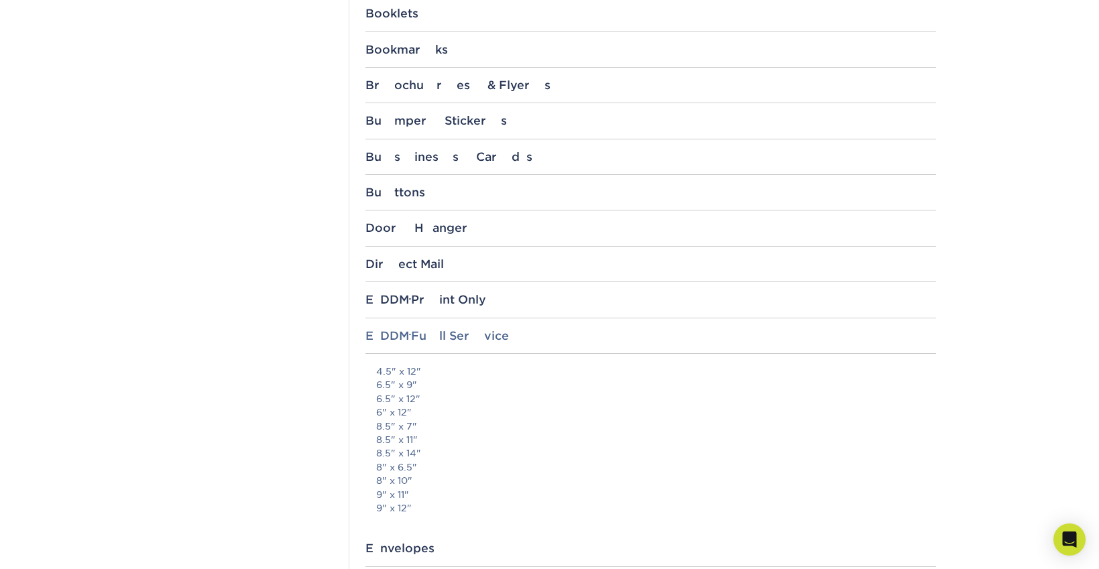
scroll to position [681, 0]
click at [402, 463] on link "8" x 6.5"" at bounding box center [396, 466] width 41 height 11
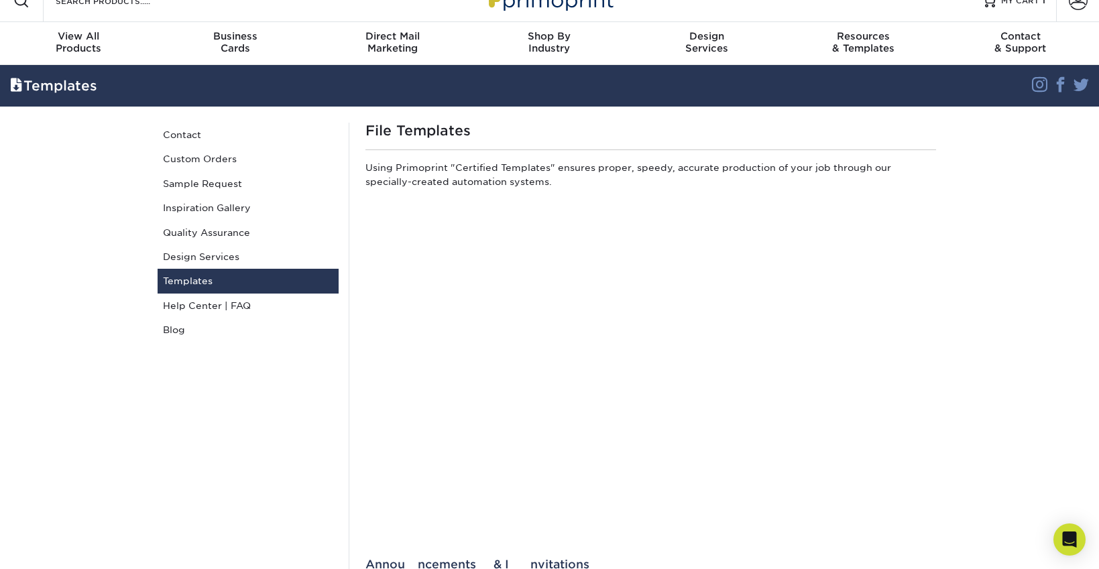
scroll to position [0, 0]
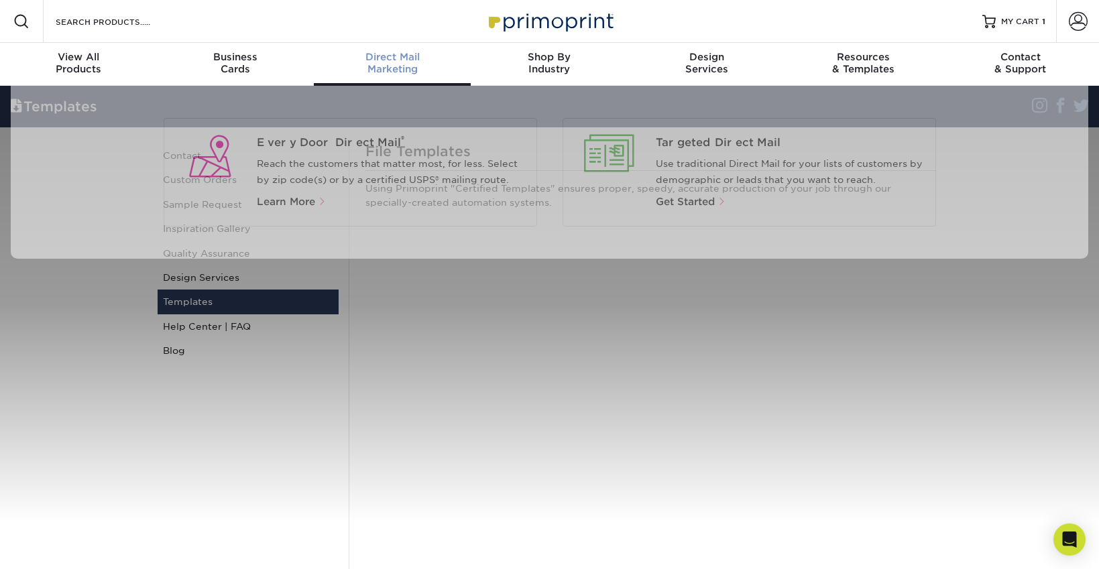
click at [404, 56] on span "Direct Mail" at bounding box center [392, 57] width 157 height 12
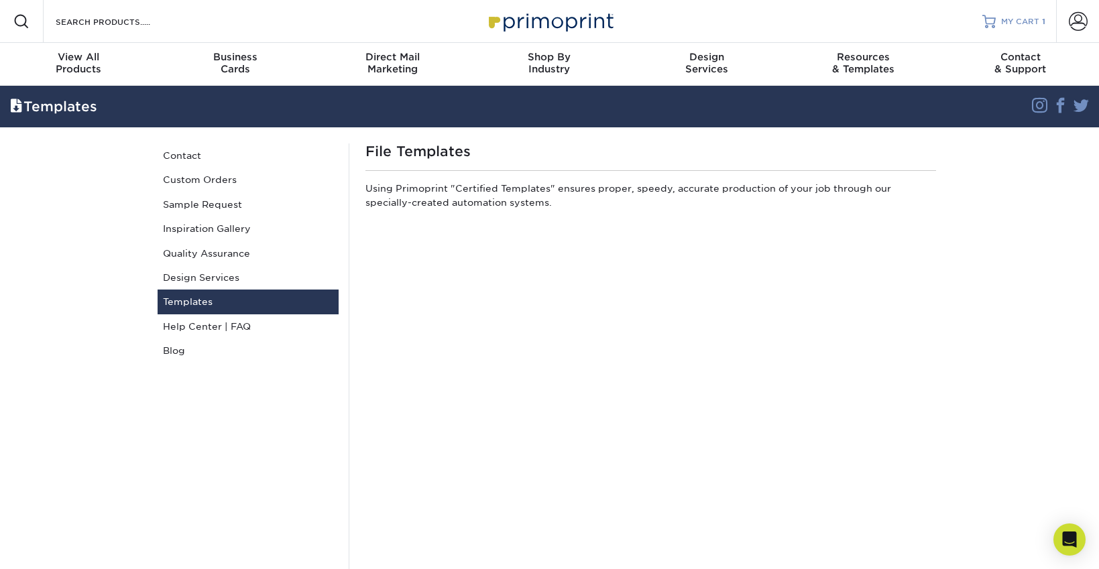
click at [1028, 20] on span "MY CART" at bounding box center [1020, 21] width 38 height 11
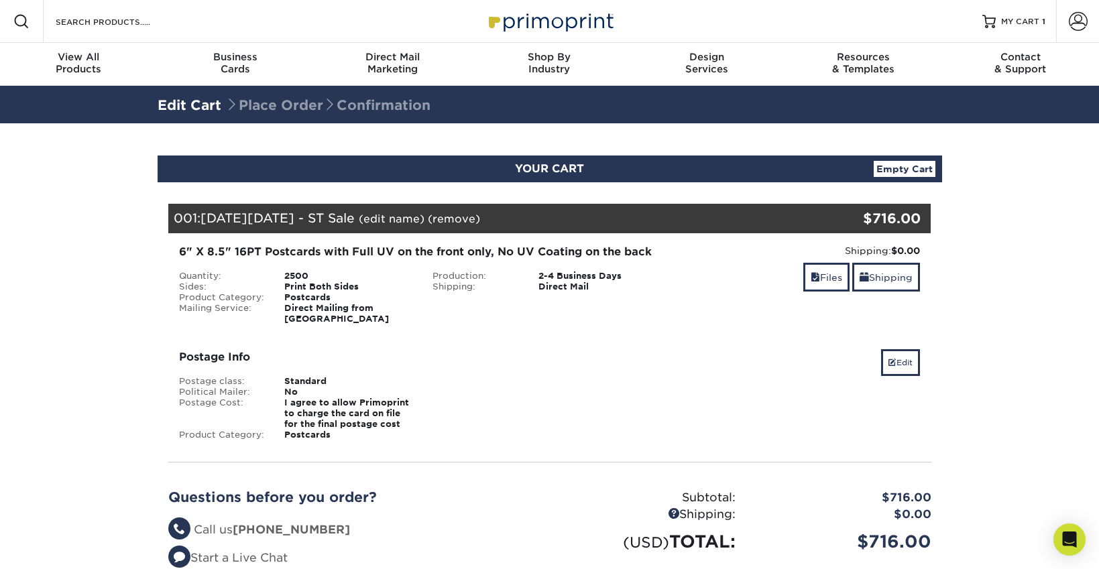
click at [209, 294] on div "Product Category:" at bounding box center [222, 297] width 106 height 11
drag, startPoint x: 229, startPoint y: 250, endPoint x: 326, endPoint y: 243, distance: 96.8
click at [229, 250] on div "6" X 8.5" 16PT Postcards with Full UV on the front only, No UV Coating on the b…" at bounding box center [422, 252] width 487 height 16
click at [546, 289] on div "Direct Mail" at bounding box center [602, 287] width 148 height 11
click at [893, 358] on link "Edit" at bounding box center [900, 362] width 39 height 27
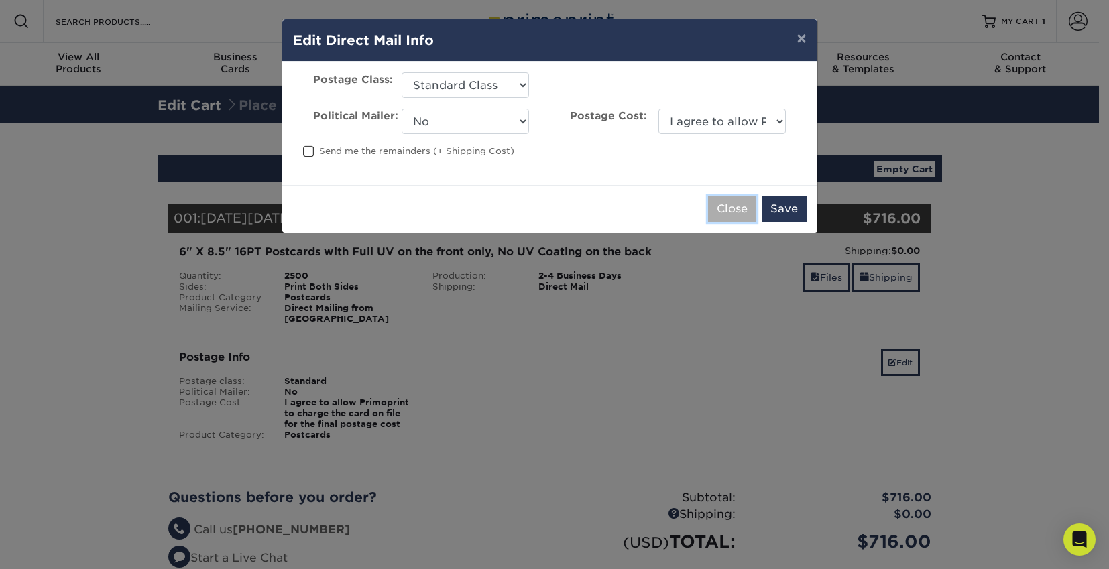
click at [746, 217] on button "Close" at bounding box center [732, 208] width 48 height 25
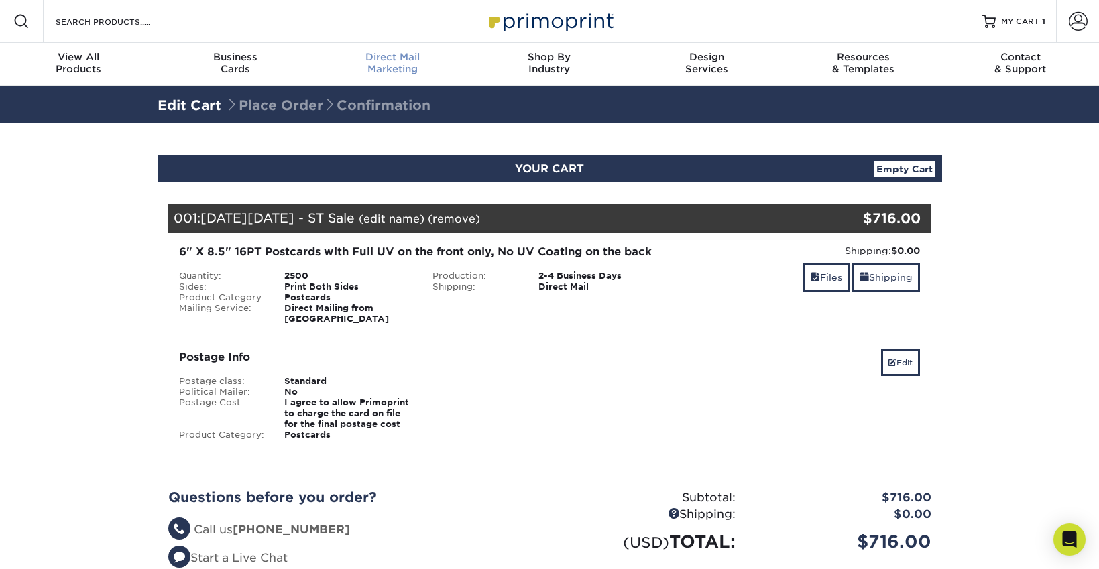
click at [412, 77] on link "Direct Mail Marketing" at bounding box center [392, 64] width 157 height 43
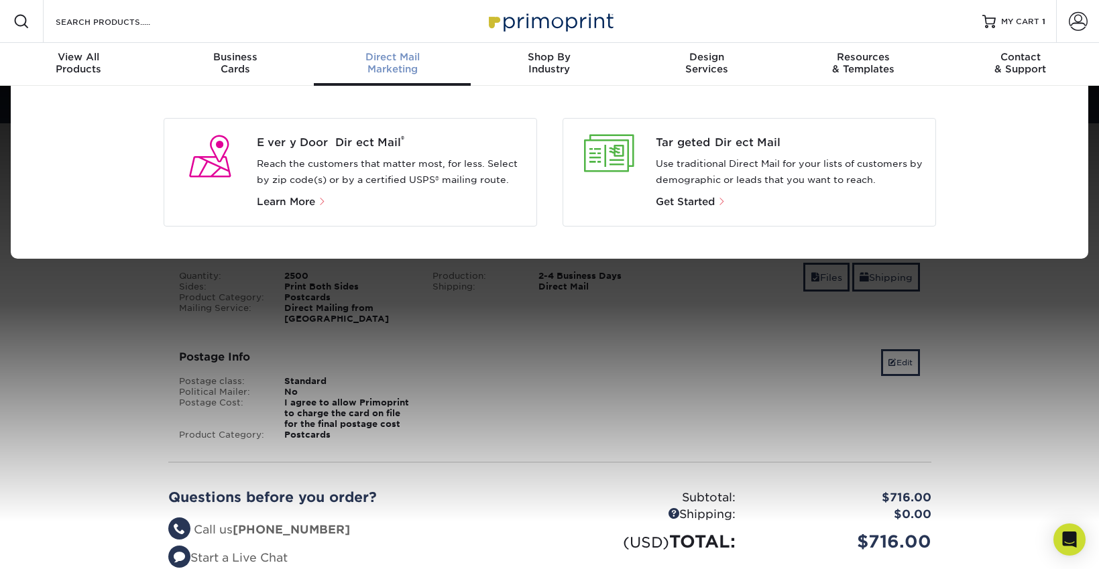
click at [676, 176] on p "Use traditional Direct Mail for your lists of customers by demographic or leads…" at bounding box center [790, 172] width 269 height 32
click at [707, 200] on span "Get Started" at bounding box center [685, 202] width 59 height 12
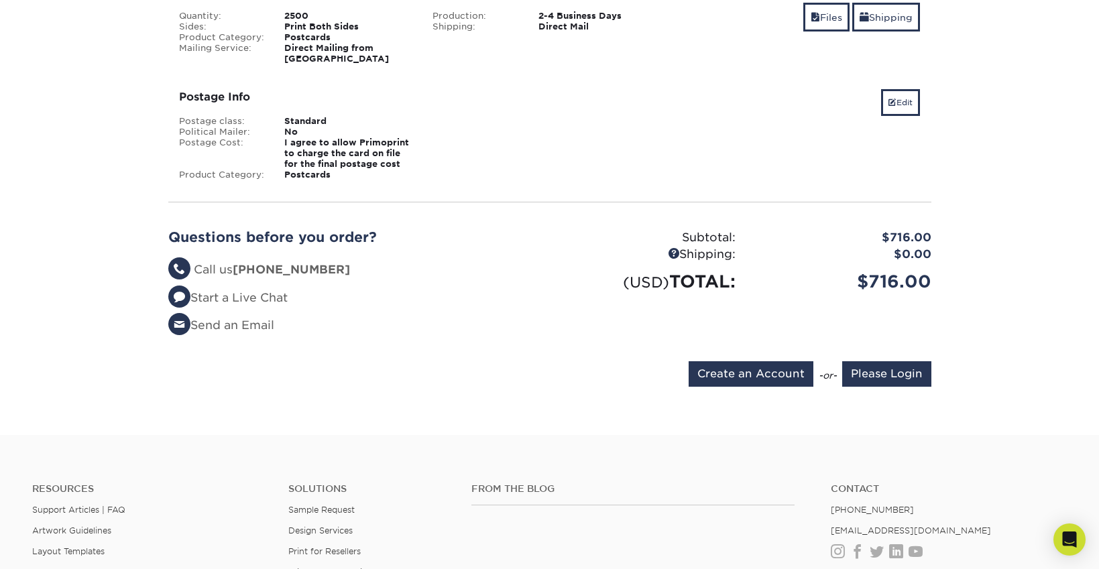
scroll to position [310, 0]
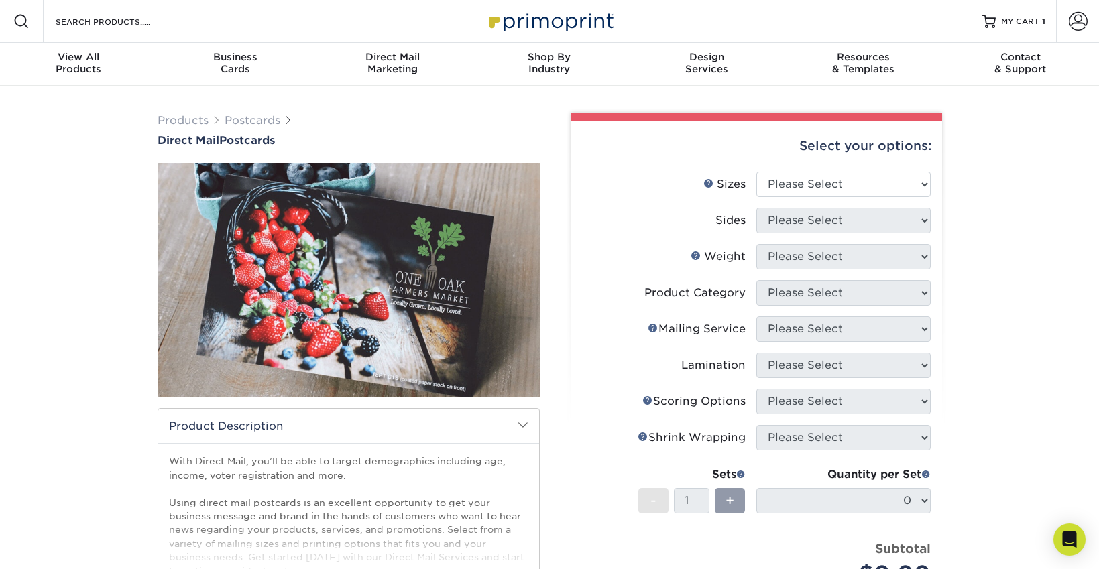
click at [827, 162] on div "Select your options:" at bounding box center [756, 146] width 350 height 51
click at [827, 190] on select "Please Select 1.5" x 7" 2" x 4" 2" x 6" 2" x 7" 2" x 8" 2.12" x 5.5" 2.12" x 5.…" at bounding box center [843, 184] width 174 height 25
select select "6.00x8.50"
click at [756, 172] on select "Please Select 1.5" x 7" 2" x 4" 2" x 6" 2" x 7" 2" x 8" 2.12" x 5.5" 2.12" x 5.…" at bounding box center [843, 184] width 174 height 25
click at [819, 227] on select "Please Select Print Both Sides Print Front Only" at bounding box center [843, 220] width 174 height 25
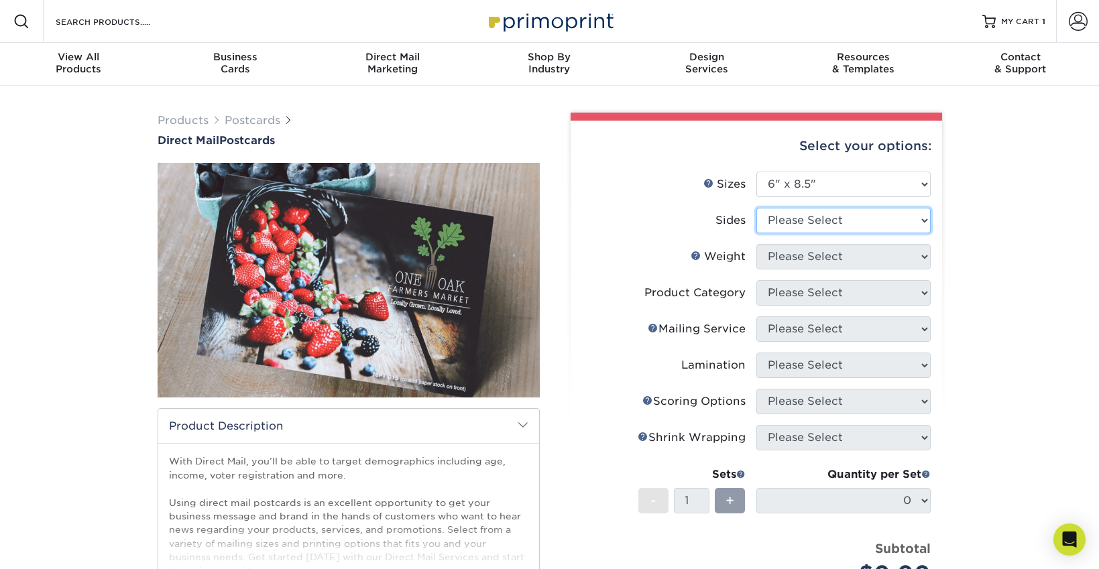
select select "13abbda7-1d64-4f25-8bb2-c179b224825d"
click at [756, 208] on select "Please Select Print Both Sides Print Front Only" at bounding box center [843, 220] width 174 height 25
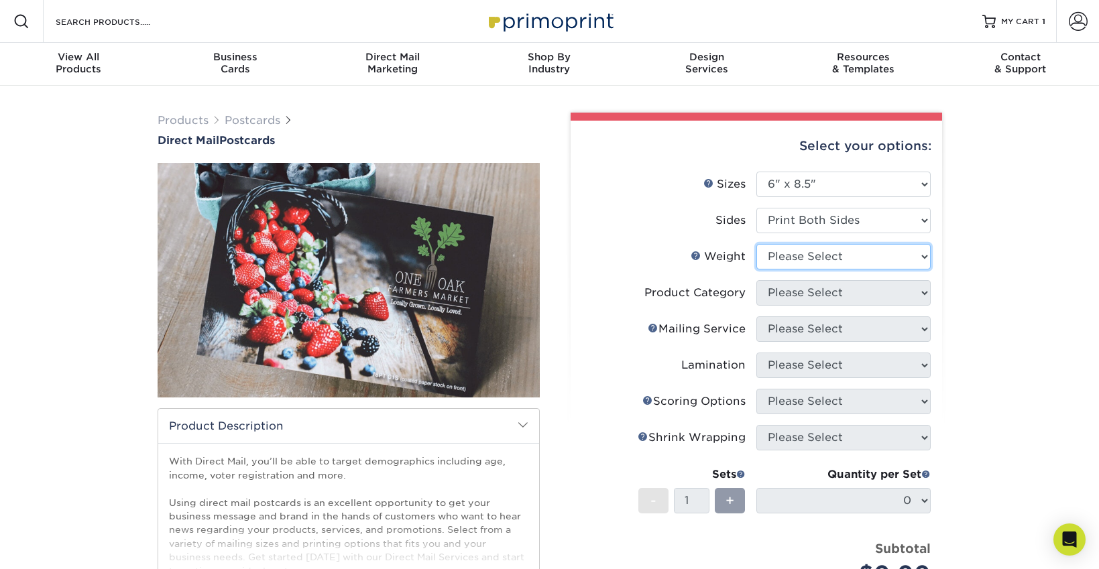
click at [797, 263] on select "Please Select 14PT Uncoated 16PT 14PT" at bounding box center [843, 256] width 174 height 25
select select "16PT"
click at [756, 244] on select "Please Select 14PT Uncoated 16PT 14PT" at bounding box center [843, 256] width 174 height 25
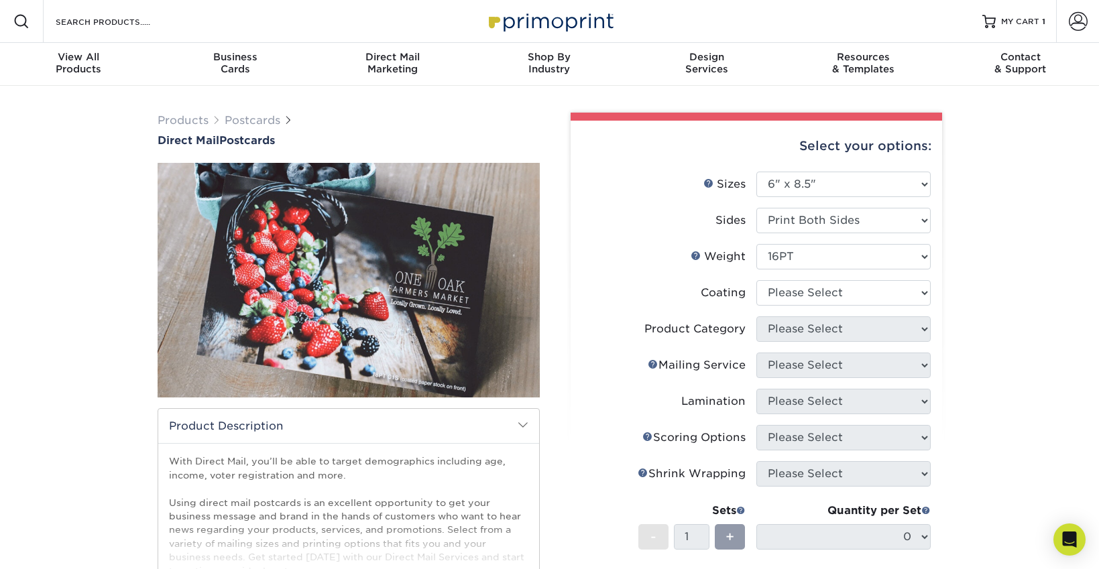
drag, startPoint x: 747, startPoint y: 164, endPoint x: 976, endPoint y: 267, distance: 250.9
click at [976, 267] on div "Products Postcards Direct Mail Postcards $" at bounding box center [549, 461] width 1099 height 750
copy div "Sizes Help Sizes Please Select 1.5" x 7" 2" x 4" 2" x 6" 2" x 7" 2" x 8" 2.12" …"
